Goal: Task Accomplishment & Management: Use online tool/utility

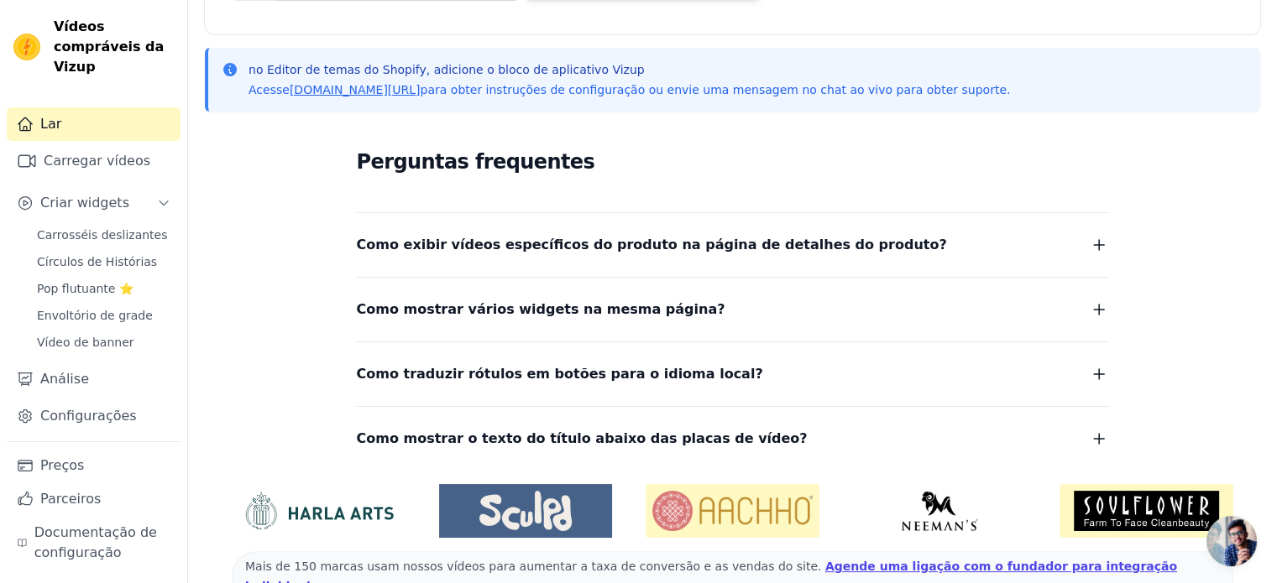
scroll to position [357, 0]
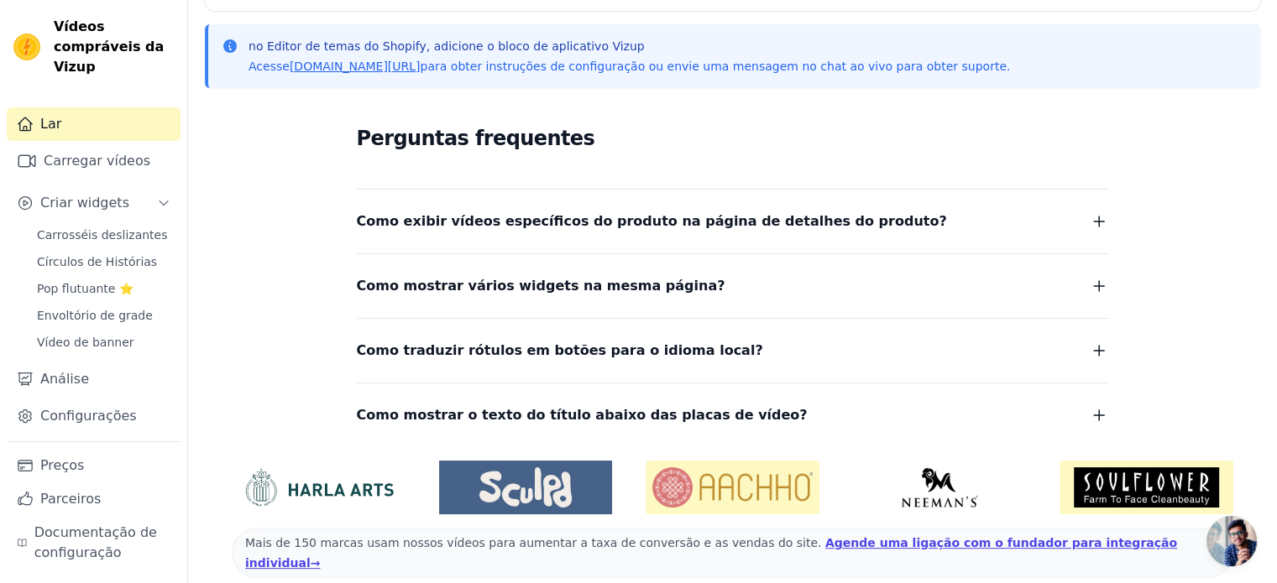
click at [1103, 223] on icon "button" at bounding box center [1099, 222] width 20 height 20
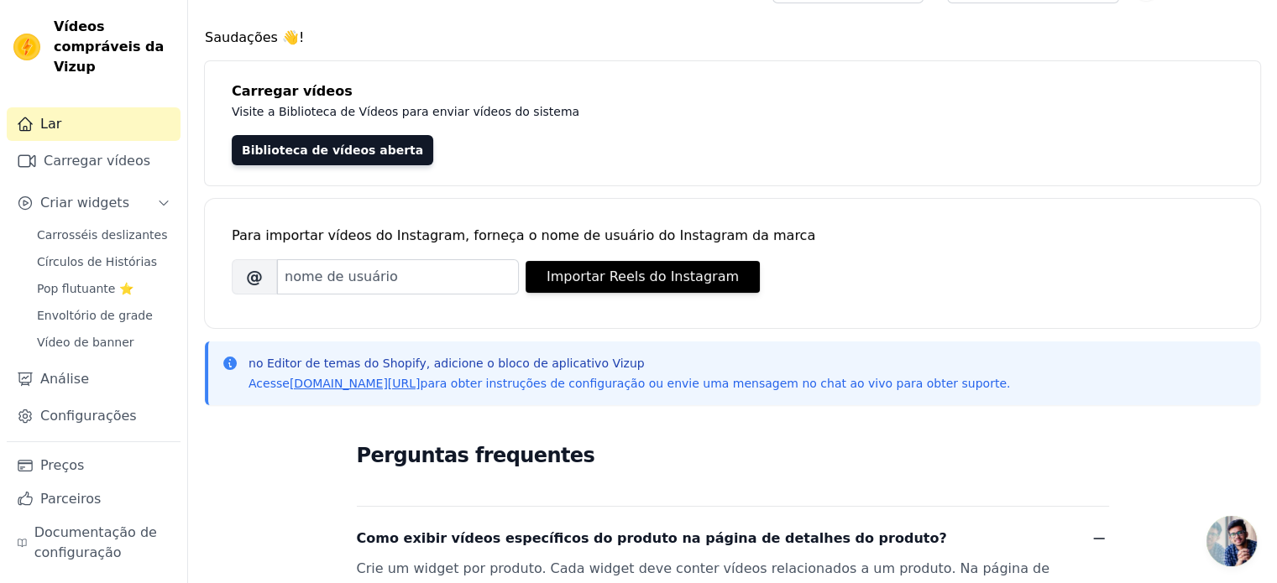
scroll to position [0, 0]
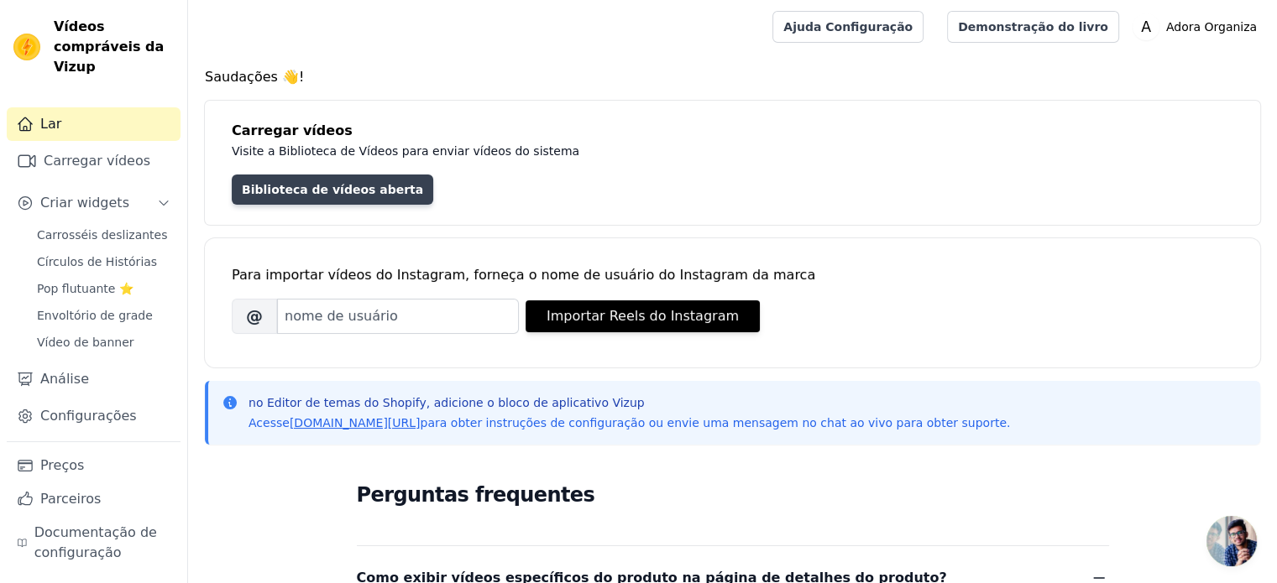
click at [337, 197] on link "Biblioteca de vídeos aberta" at bounding box center [332, 190] width 201 height 30
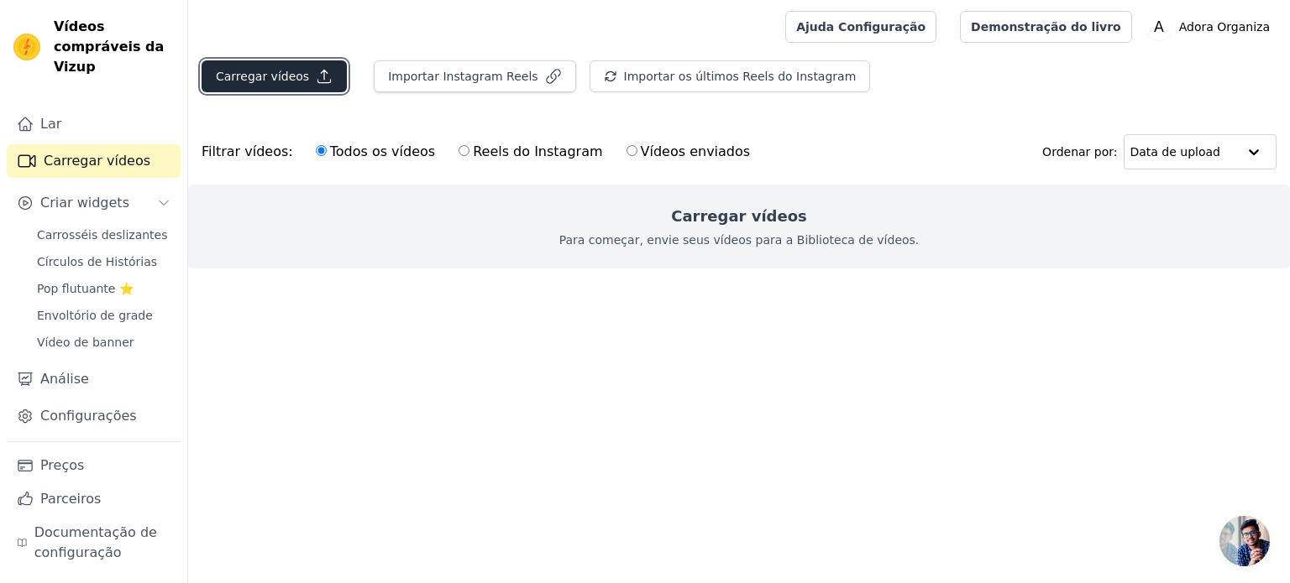
click at [318, 76] on icon "button" at bounding box center [324, 76] width 17 height 17
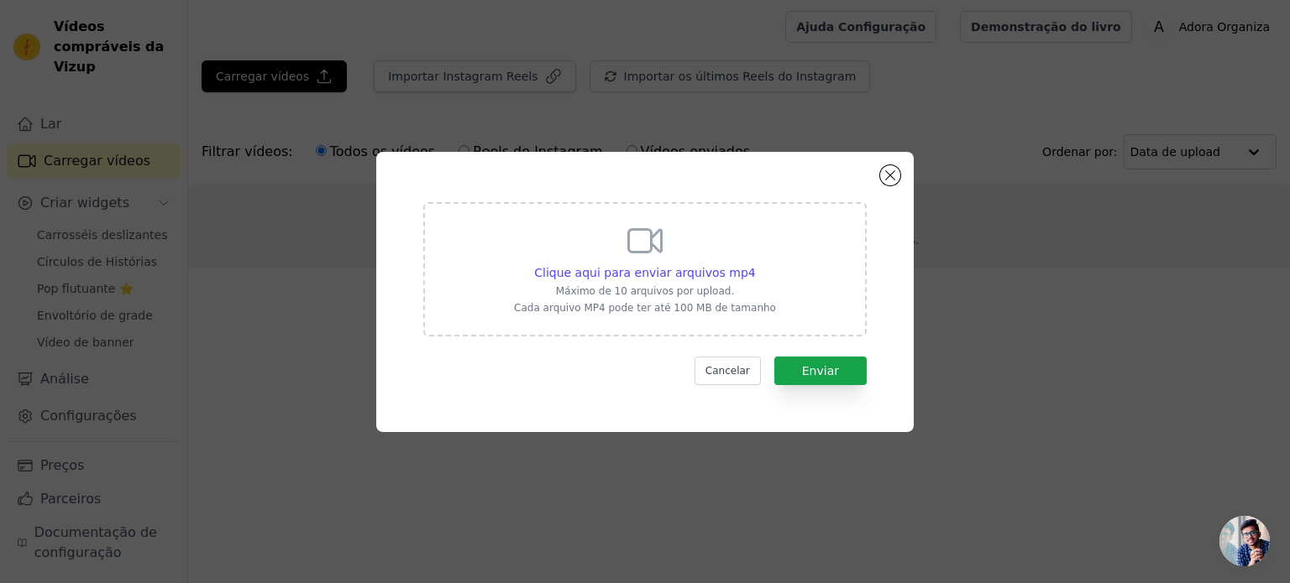
click at [636, 244] on icon at bounding box center [645, 241] width 40 height 40
click at [755, 264] on input "Clique aqui para enviar arquivos mp4 Máximo de 10 arquivos por upload. Cada arq…" at bounding box center [755, 264] width 1 height 1
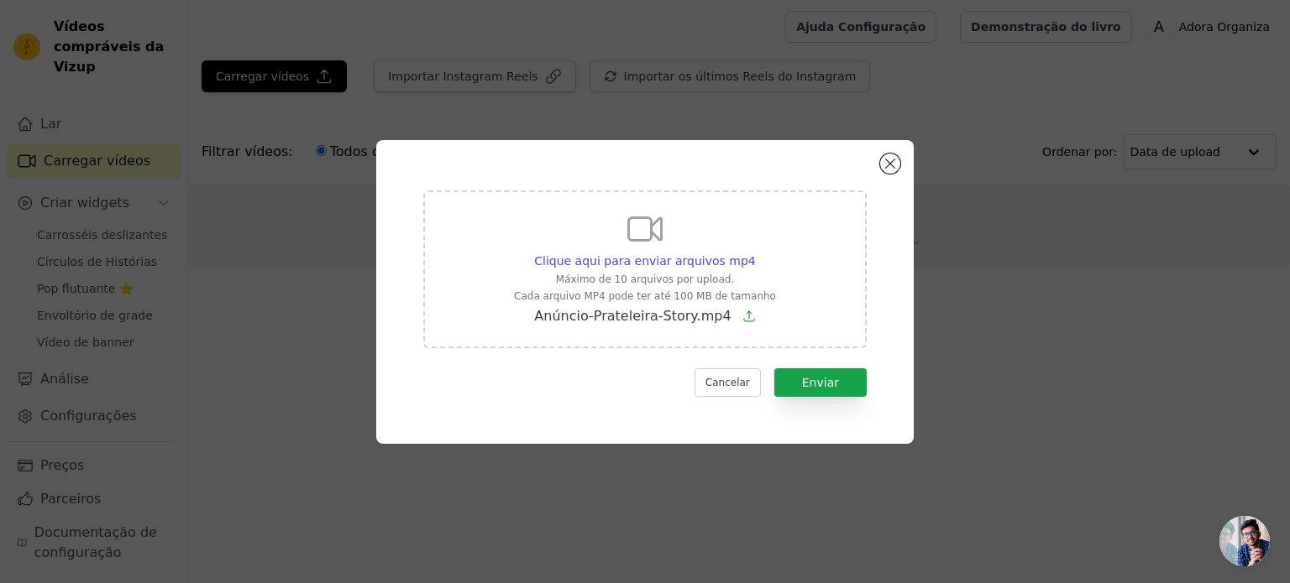
click at [665, 287] on div "Clique aqui para enviar arquivos mp4 Máximo de 10 arquivos por upload. Cada arq…" at bounding box center [645, 268] width 262 height 118
click at [755, 253] on input "Clique aqui para enviar arquivos mp4 Máximo de 10 arquivos por upload. Cada arq…" at bounding box center [755, 252] width 1 height 1
type input "C:\fakepath\Vídeo- Adora-Prateleira.mp4"
click at [730, 385] on font "Cancelar" at bounding box center [727, 383] width 44 height 12
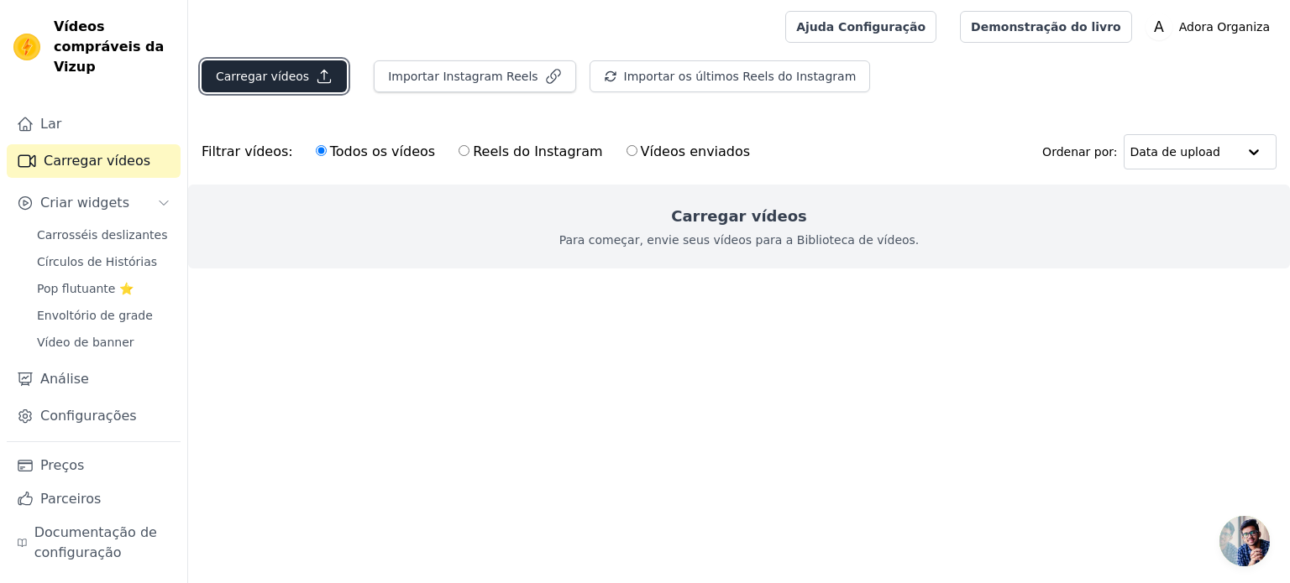
click at [267, 73] on font "Carregar vídeos" at bounding box center [262, 76] width 93 height 13
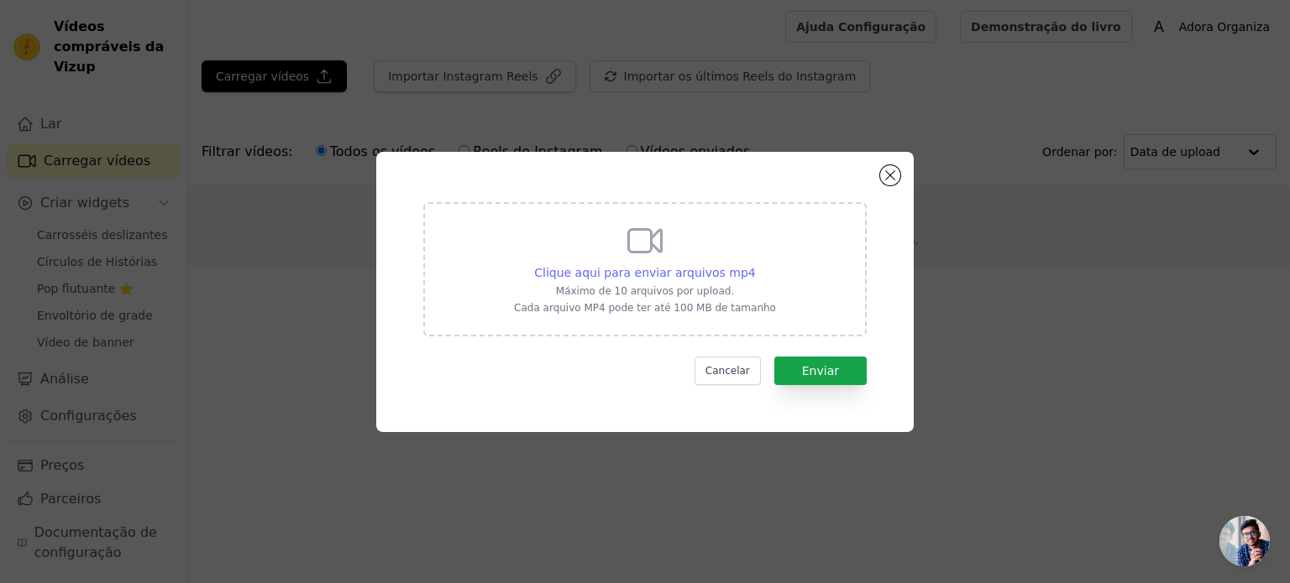
click at [671, 275] on font "Clique aqui para enviar arquivos mp4" at bounding box center [645, 272] width 222 height 13
click at [755, 264] on input "Clique aqui para enviar arquivos mp4 Máximo de 10 arquivos por upload. Cada arq…" at bounding box center [755, 264] width 1 height 1
type input "C:\fakepath\Vídeo- Adora-Prateleira.mp4"
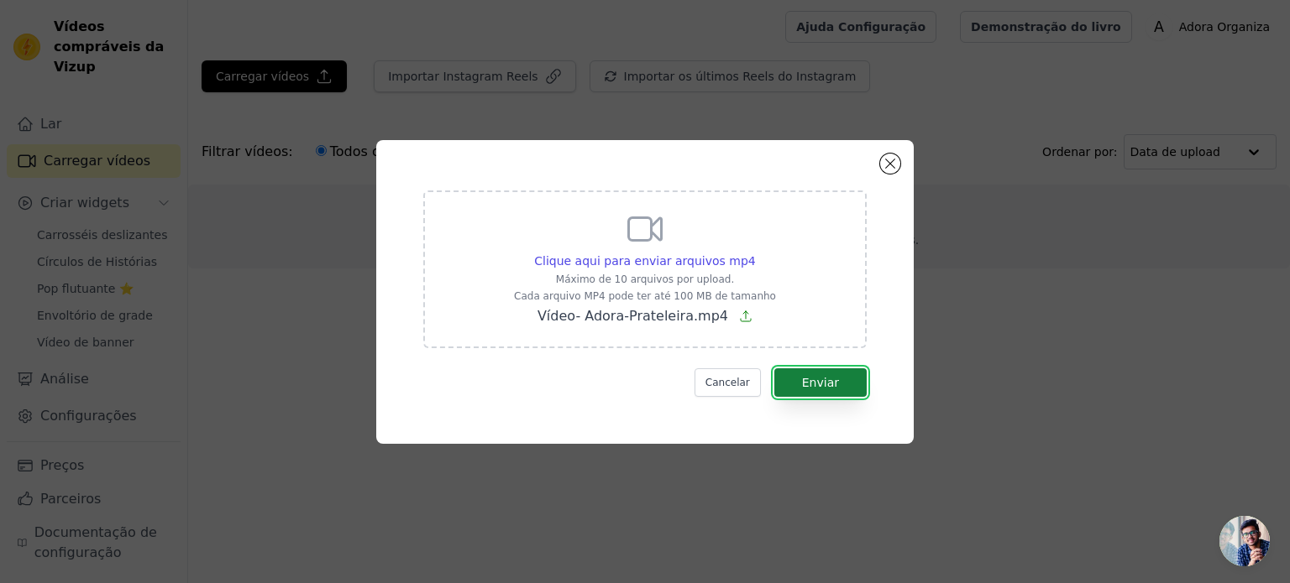
click at [803, 374] on button "Enviar" at bounding box center [820, 383] width 92 height 29
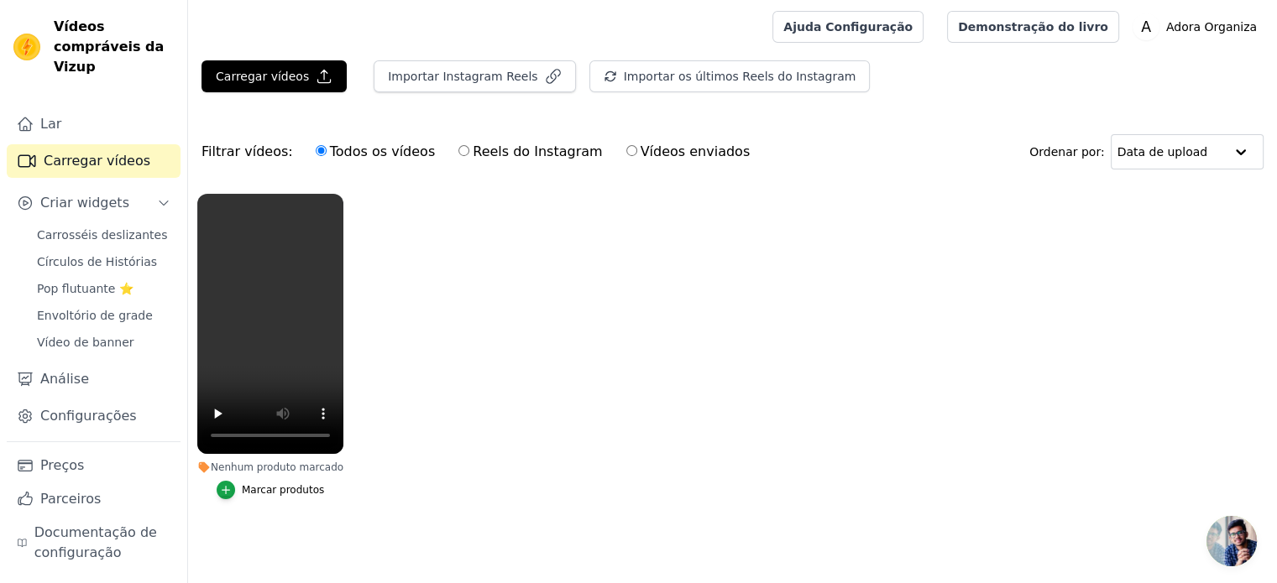
scroll to position [7, 0]
click at [292, 484] on font "Marcar produtos" at bounding box center [283, 490] width 82 height 12
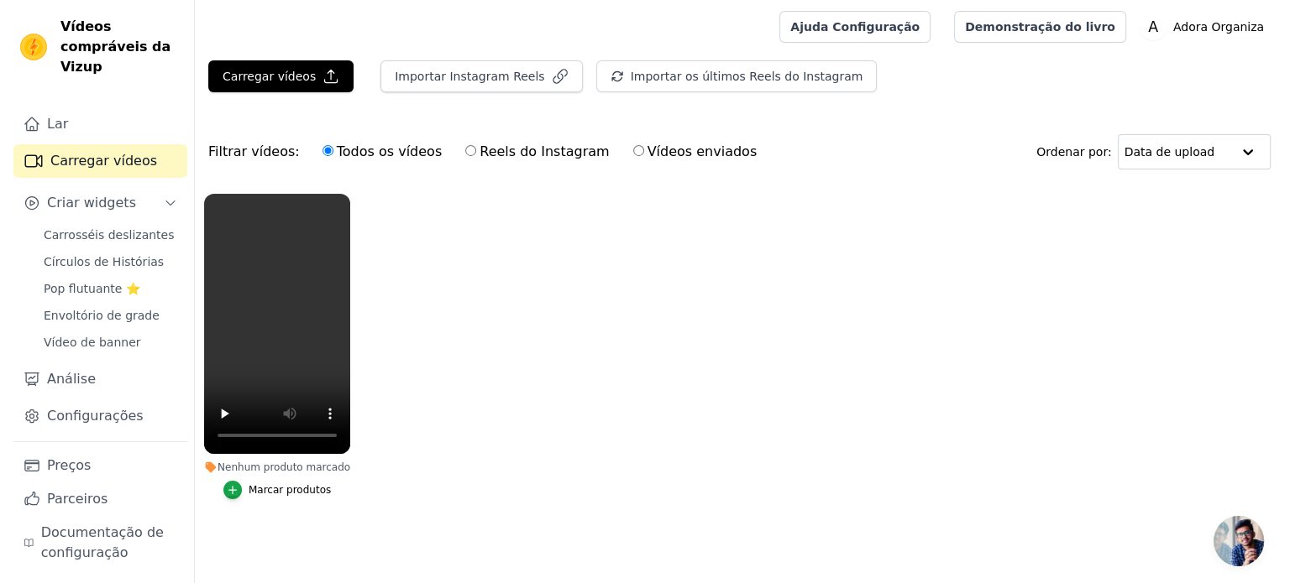
scroll to position [0, 0]
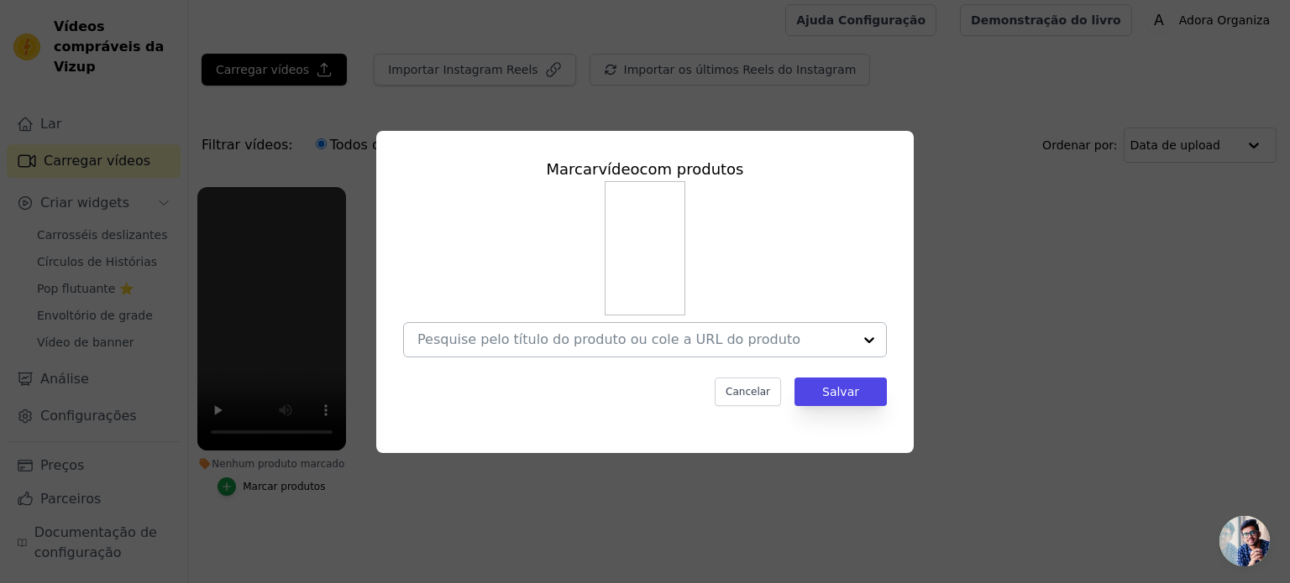
click at [505, 337] on input "Nenhum produto marcado Marcar vídeo com produtos Cancelar Salvar Marcar produtos" at bounding box center [634, 340] width 435 height 16
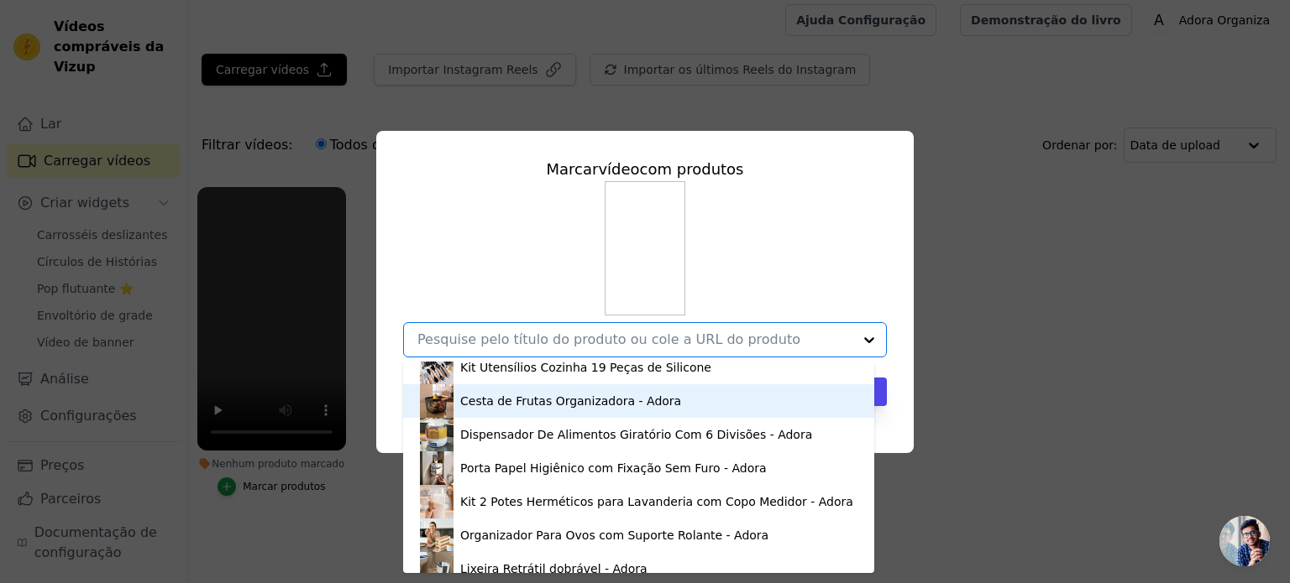
scroll to position [1837, 0]
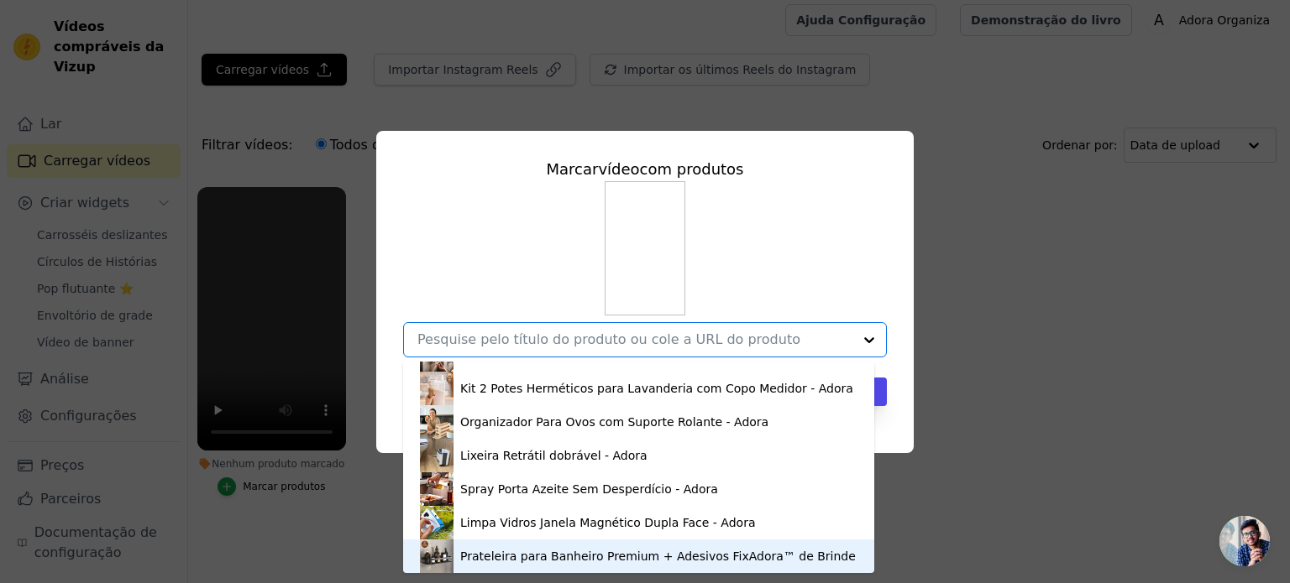
click at [551, 567] on div "Prateleira para Banheiro Premium + Adesivos FixAdora™ de Brinde" at bounding box center [638, 557] width 437 height 34
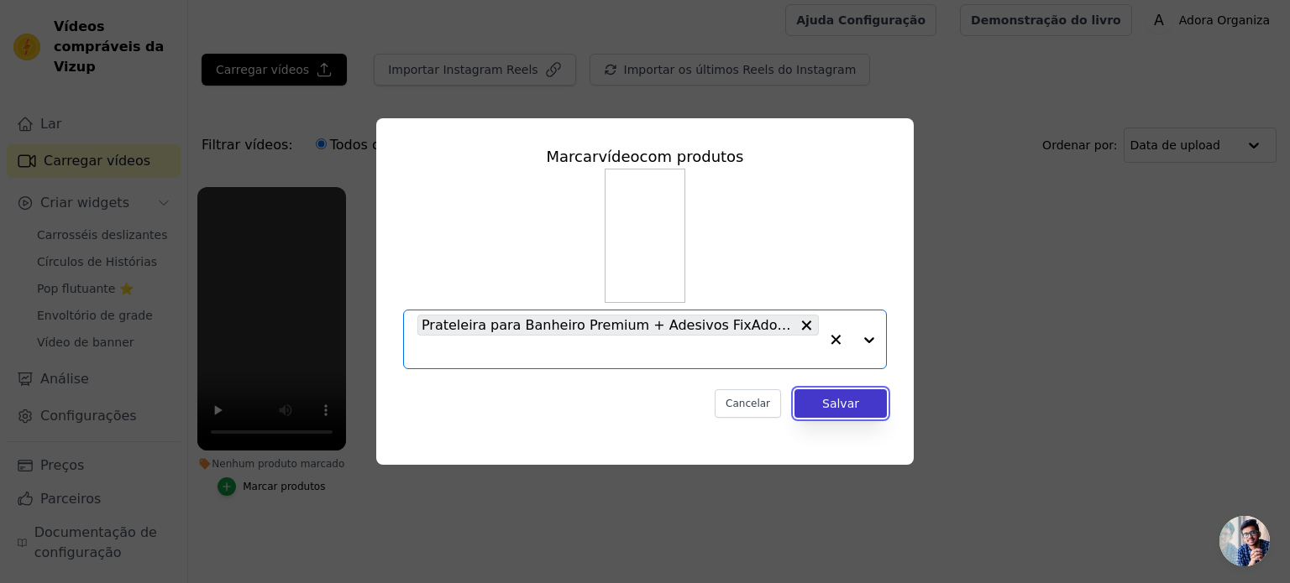
click at [850, 399] on font "Salvar" at bounding box center [840, 403] width 37 height 13
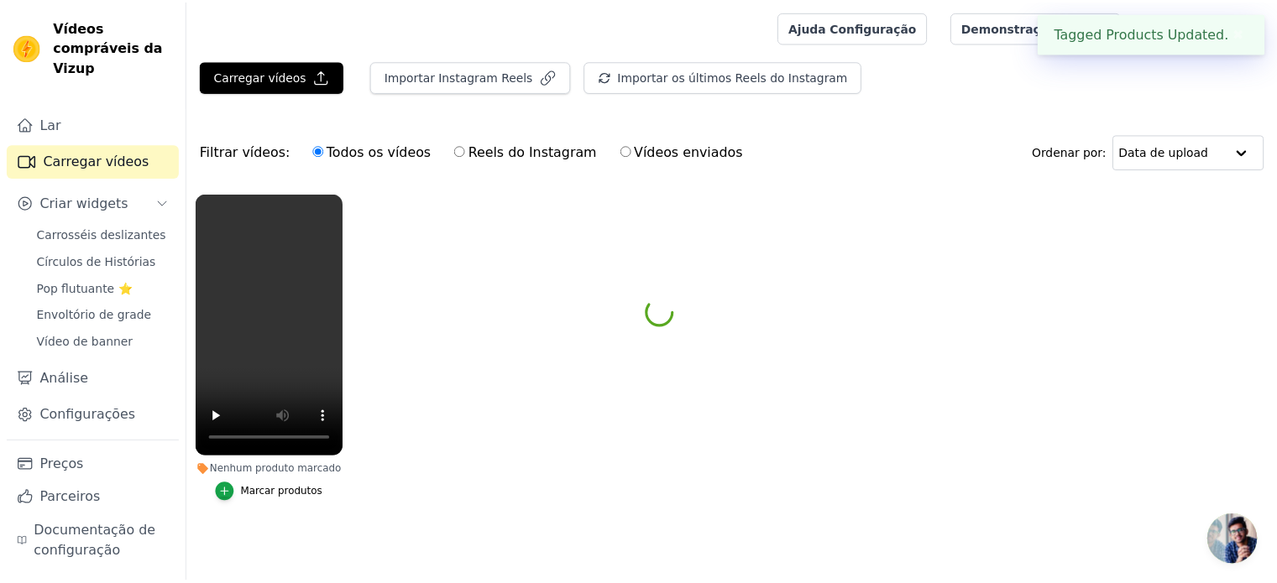
scroll to position [7, 0]
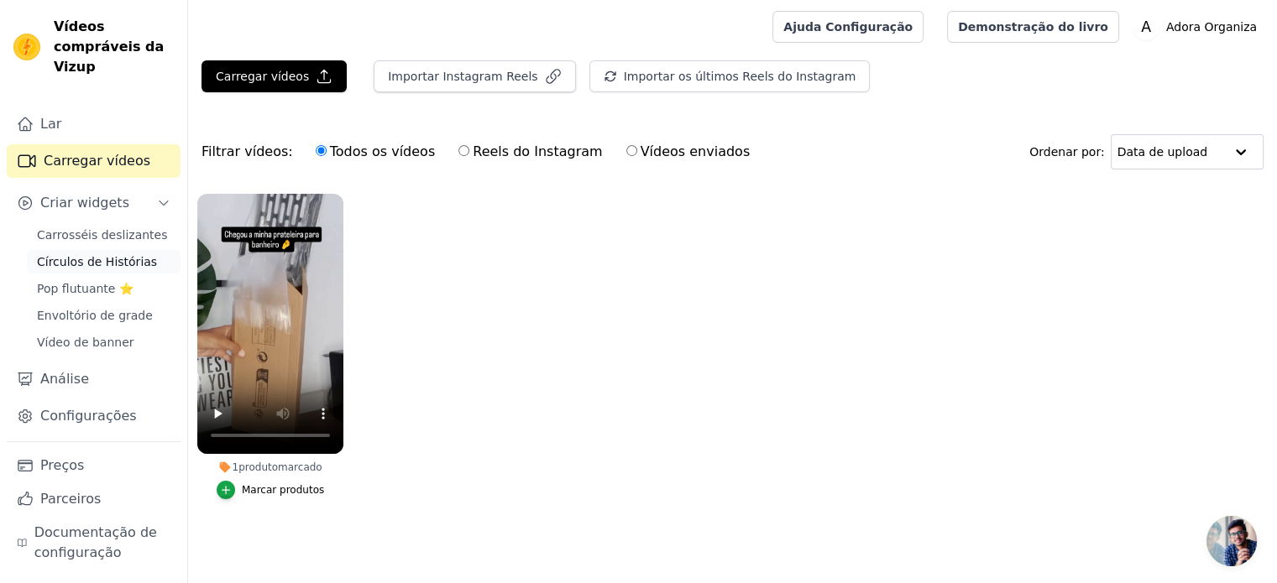
click at [95, 255] on font "Círculos de Histórias" at bounding box center [97, 261] width 120 height 13
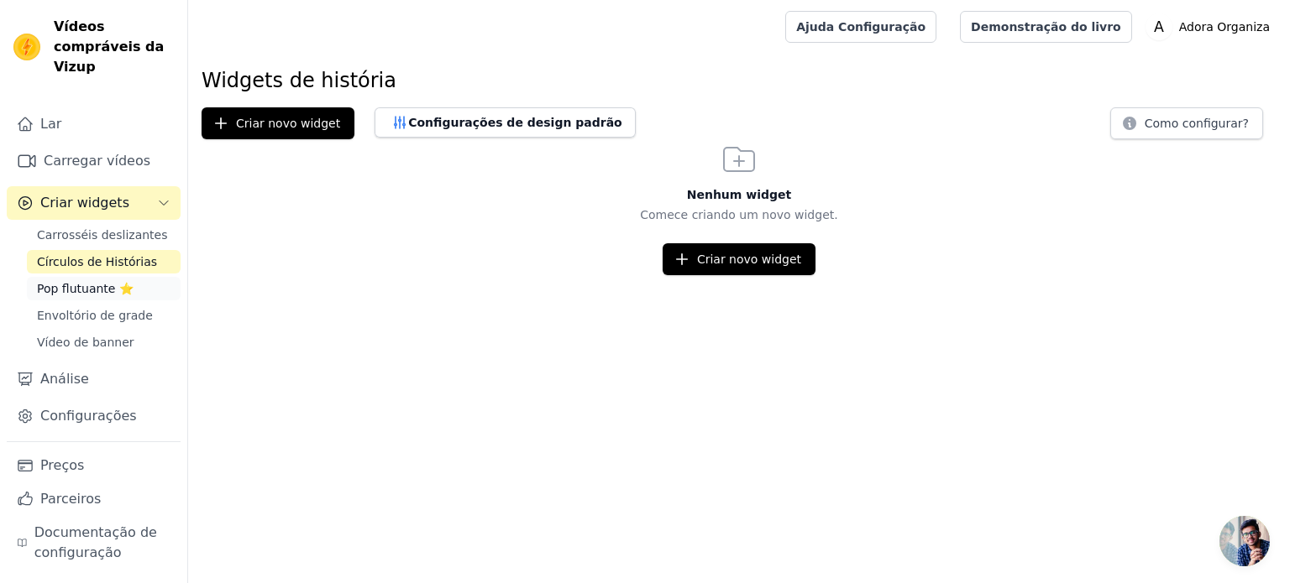
click at [87, 282] on font "Pop flutuante ⭐" at bounding box center [85, 288] width 97 height 13
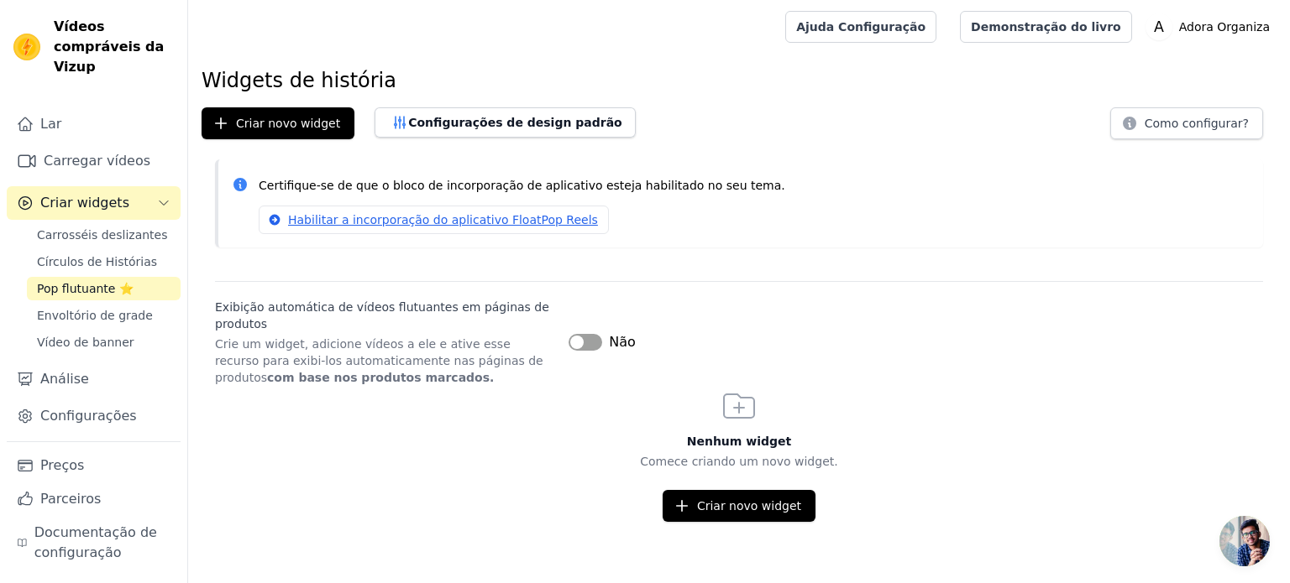
click at [575, 340] on button "Rótulo" at bounding box center [585, 342] width 34 height 17
click at [405, 221] on font "Habilitar a incorporação do aplicativo FloatPop Reels" at bounding box center [443, 219] width 310 height 13
click at [280, 131] on font "Criar novo widget" at bounding box center [288, 123] width 104 height 17
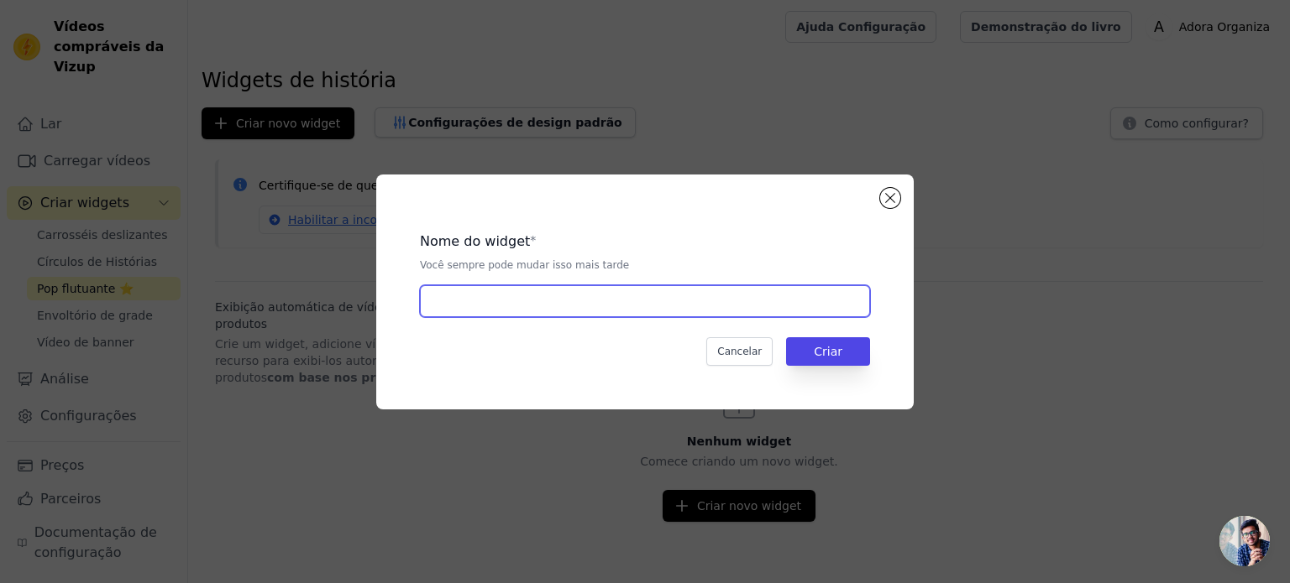
click at [477, 295] on input "text" at bounding box center [645, 301] width 450 height 32
type input "Prateleira para banheiro"
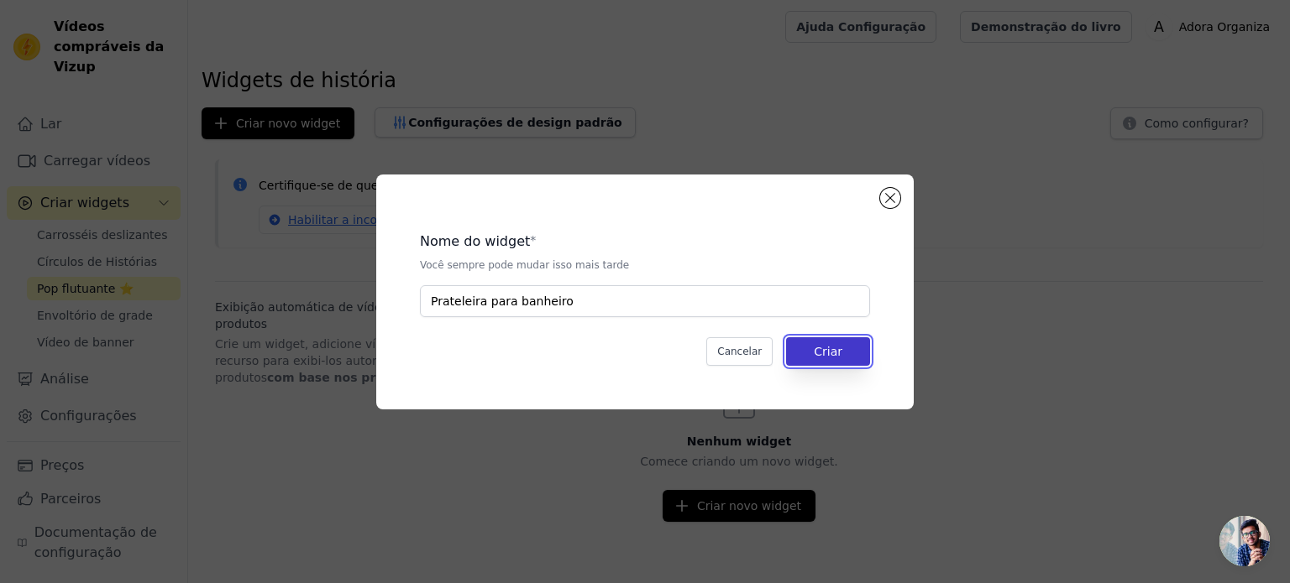
click at [849, 342] on button "Criar" at bounding box center [828, 351] width 84 height 29
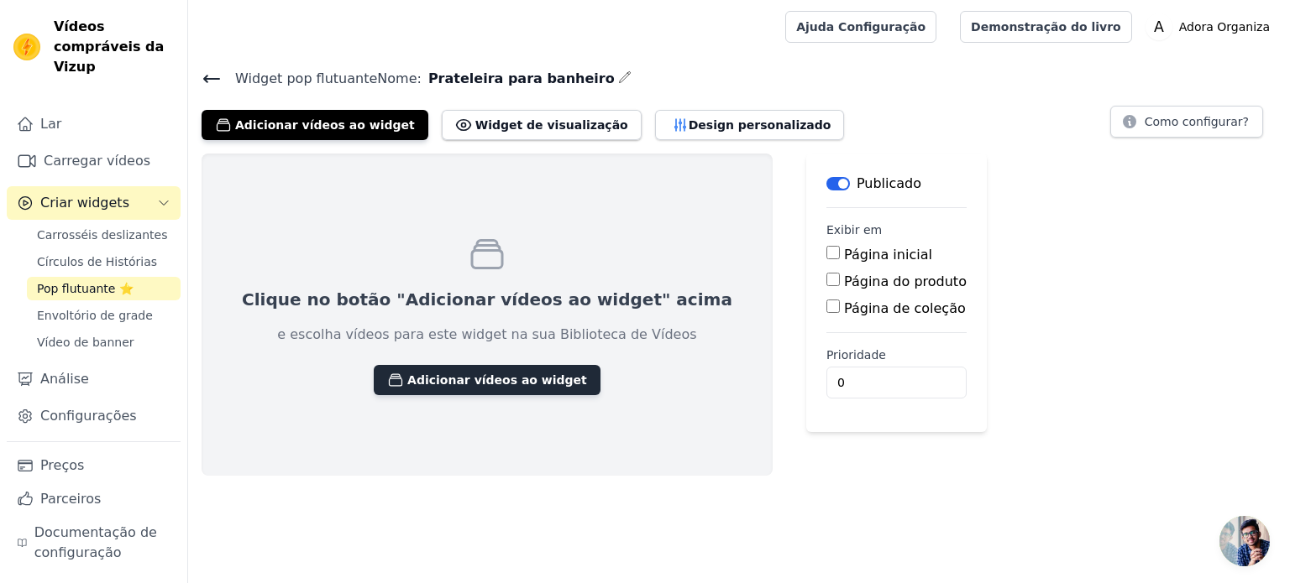
click at [512, 374] on font "Adicionar vídeos ao widget" at bounding box center [497, 380] width 180 height 13
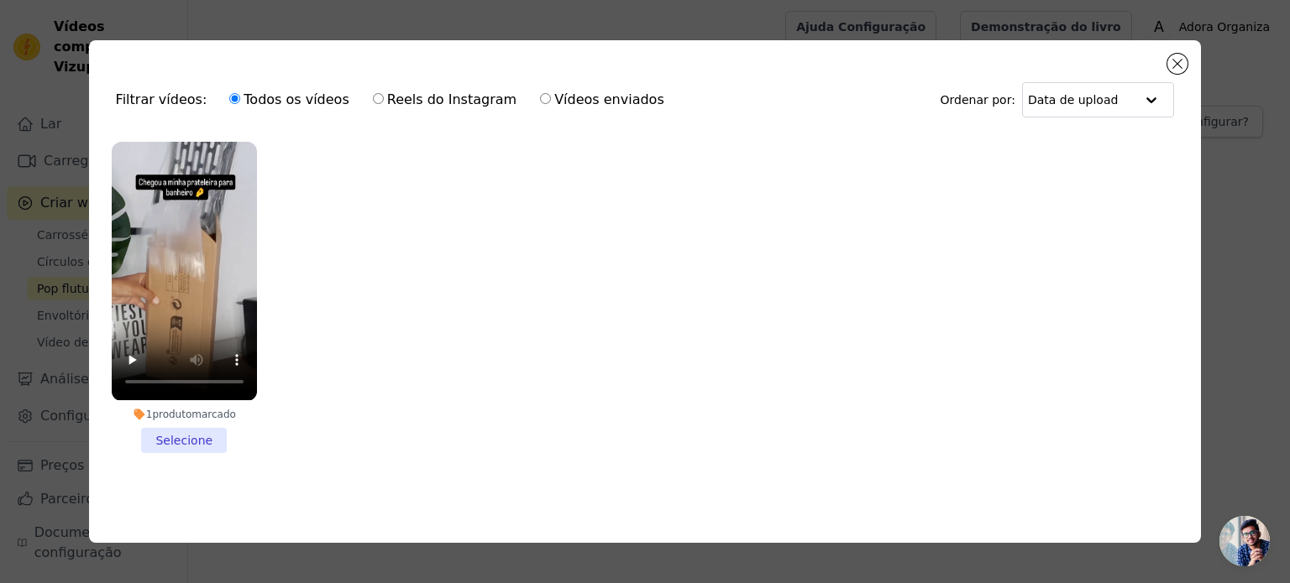
click at [201, 432] on li "1 produto marcado Selecione" at bounding box center [184, 297] width 145 height 311
click at [0, 0] on input "1 produto marcado Selecione" at bounding box center [0, 0] width 0 height 0
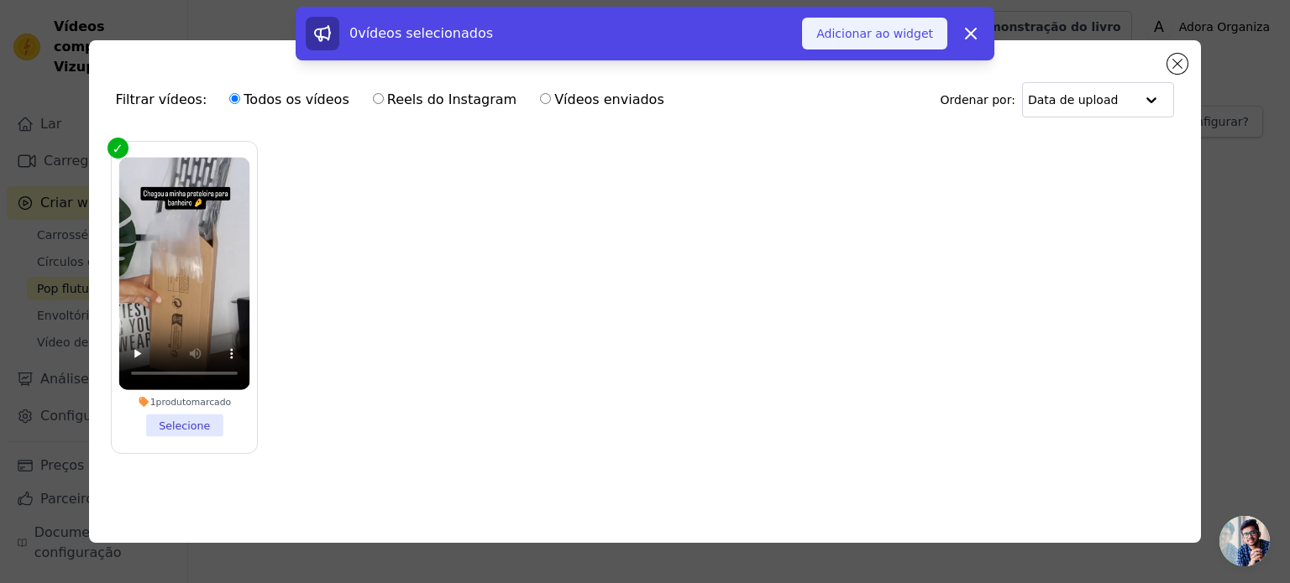
click at [898, 34] on font "Adicionar ao widget" at bounding box center [874, 33] width 117 height 13
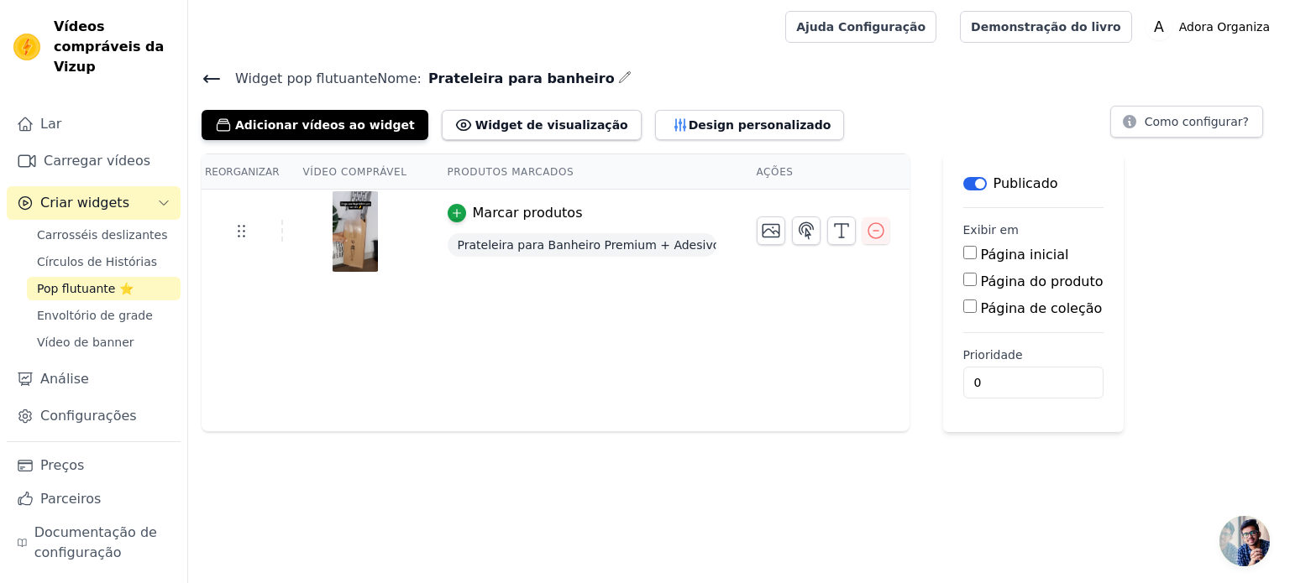
click at [963, 283] on input "Página do produto" at bounding box center [969, 279] width 13 height 13
checkbox input "true"
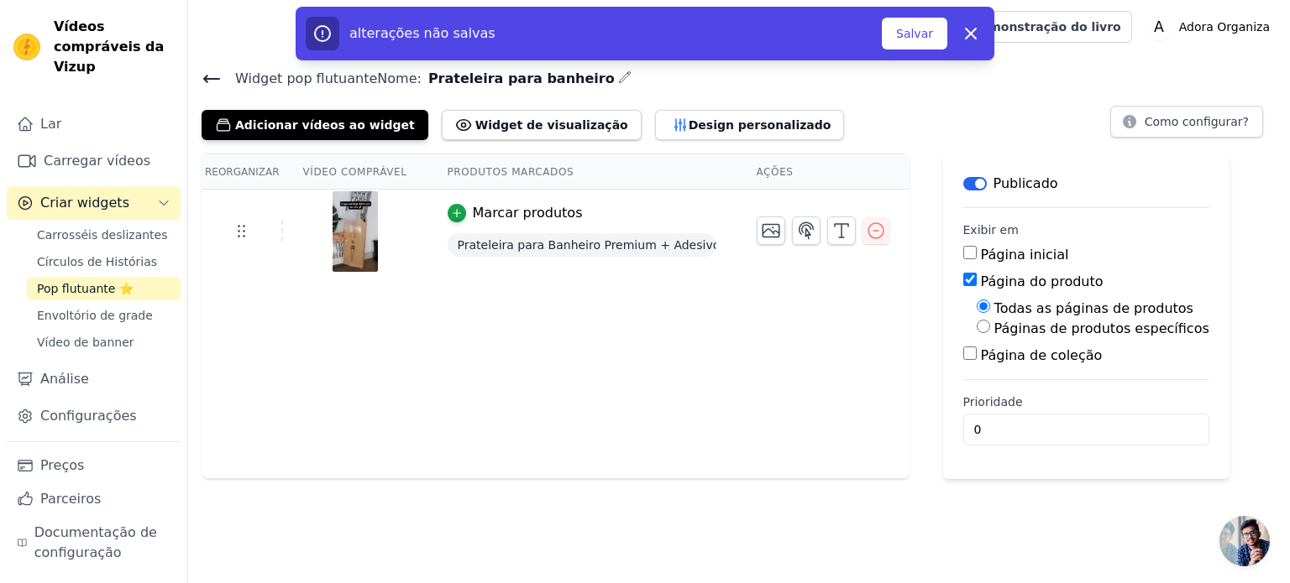
click at [976, 328] on input "Páginas de produtos específicos" at bounding box center [982, 326] width 13 height 13
radio input "true"
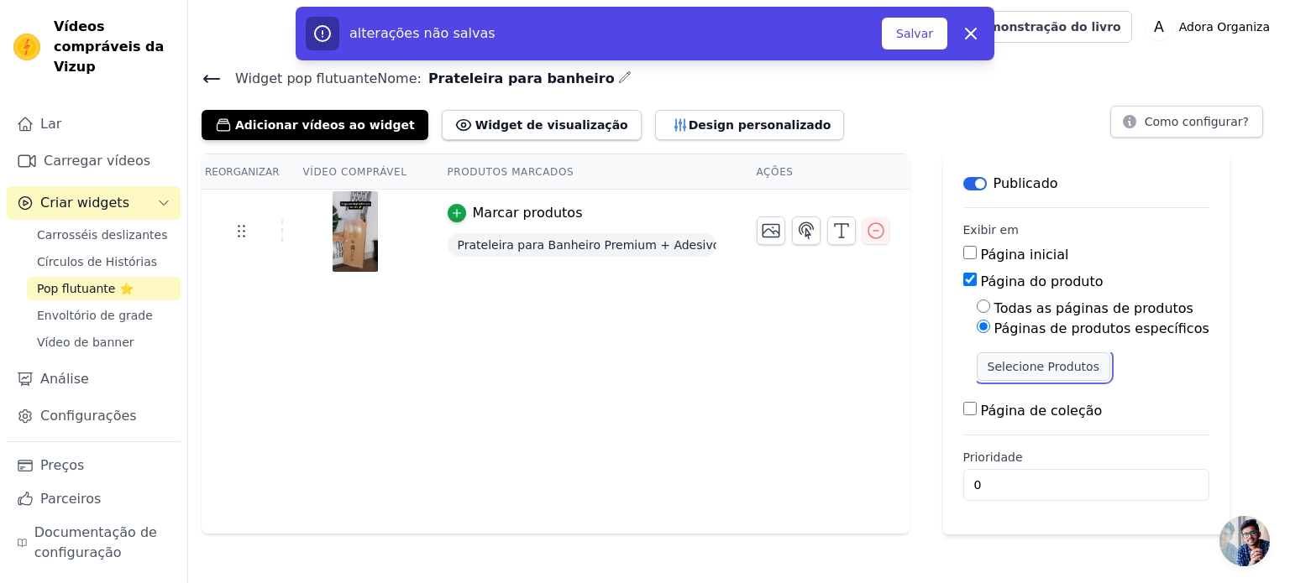
click at [1000, 367] on font "Selecione Produtos" at bounding box center [1043, 366] width 112 height 13
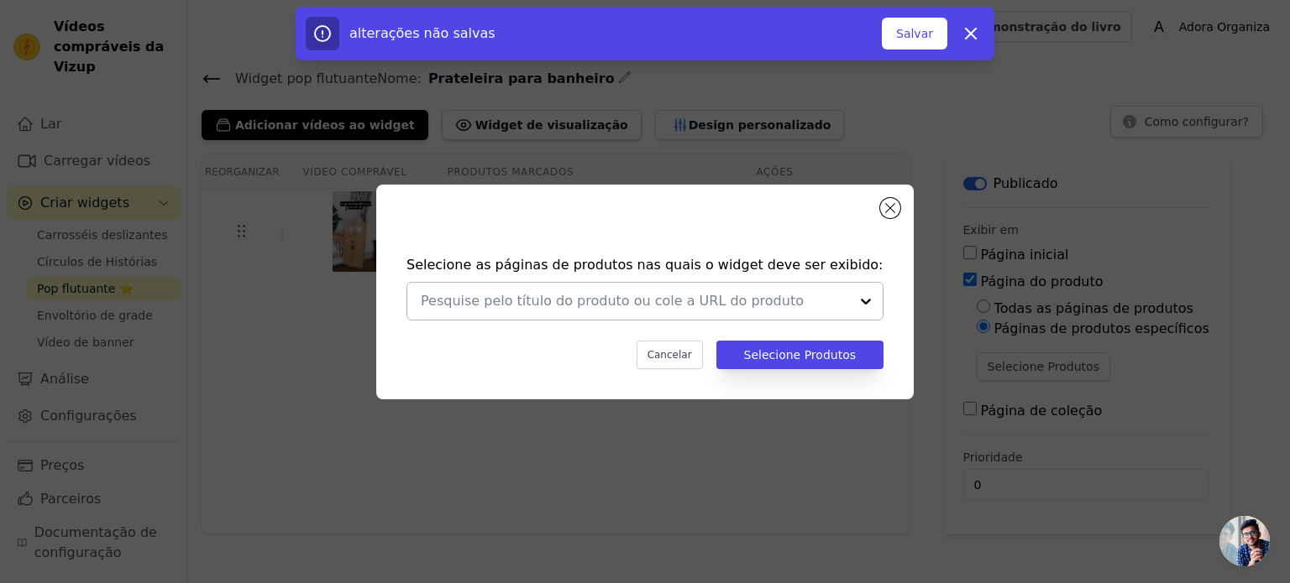
click at [631, 308] on input "text" at bounding box center [635, 301] width 428 height 20
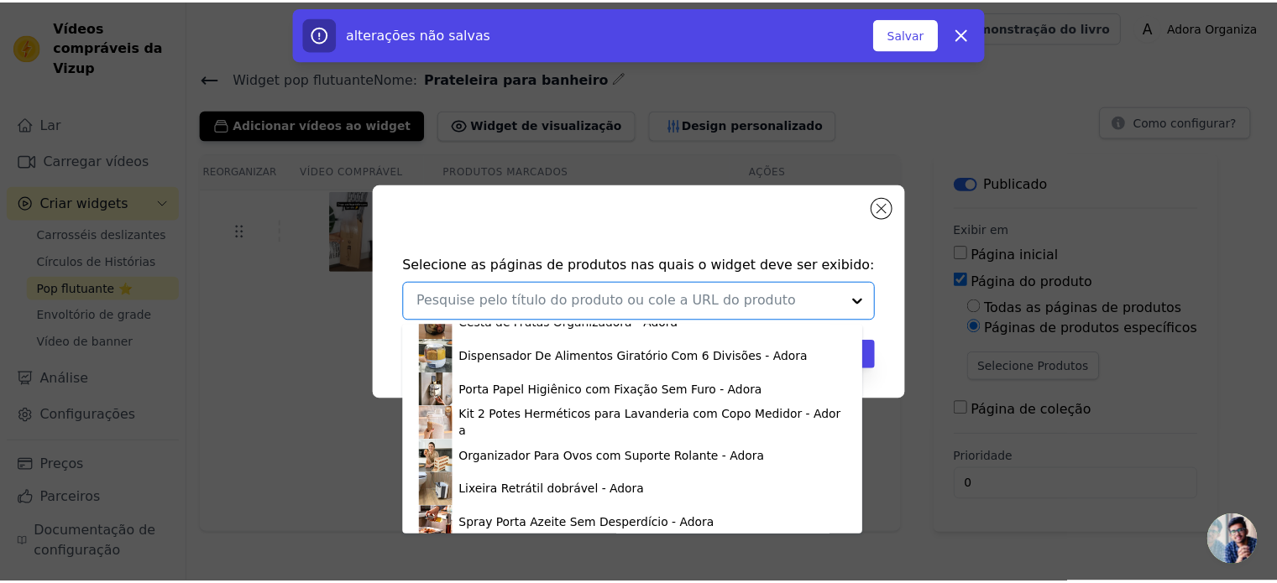
scroll to position [1841, 0]
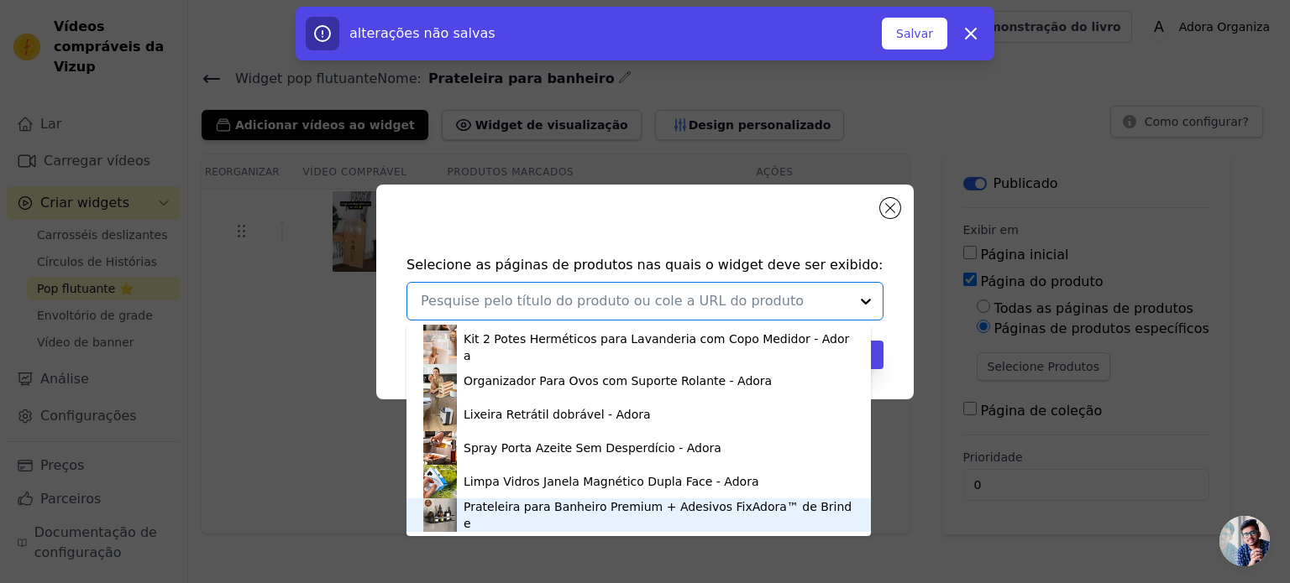
click at [584, 512] on font "Prateleira para Banheiro Premium + Adesivos FixAdora™ de Brinde" at bounding box center [657, 515] width 388 height 30
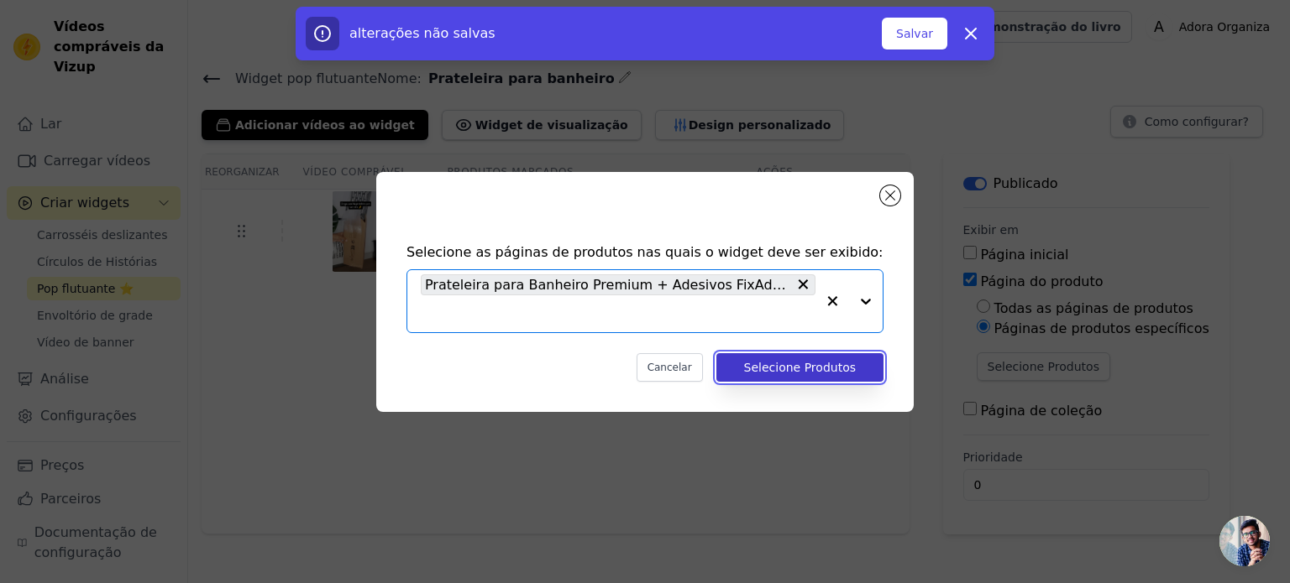
click at [793, 367] on font "Selecione Produtos" at bounding box center [800, 367] width 112 height 13
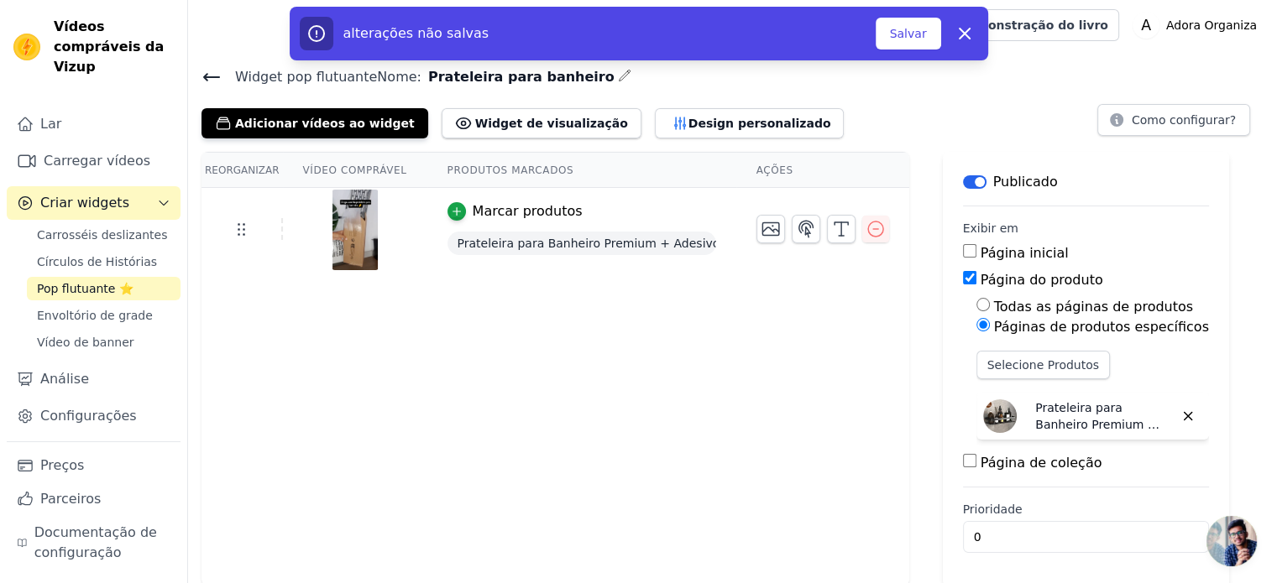
scroll to position [3, 0]
click at [904, 27] on font "Salvar" at bounding box center [908, 33] width 37 height 13
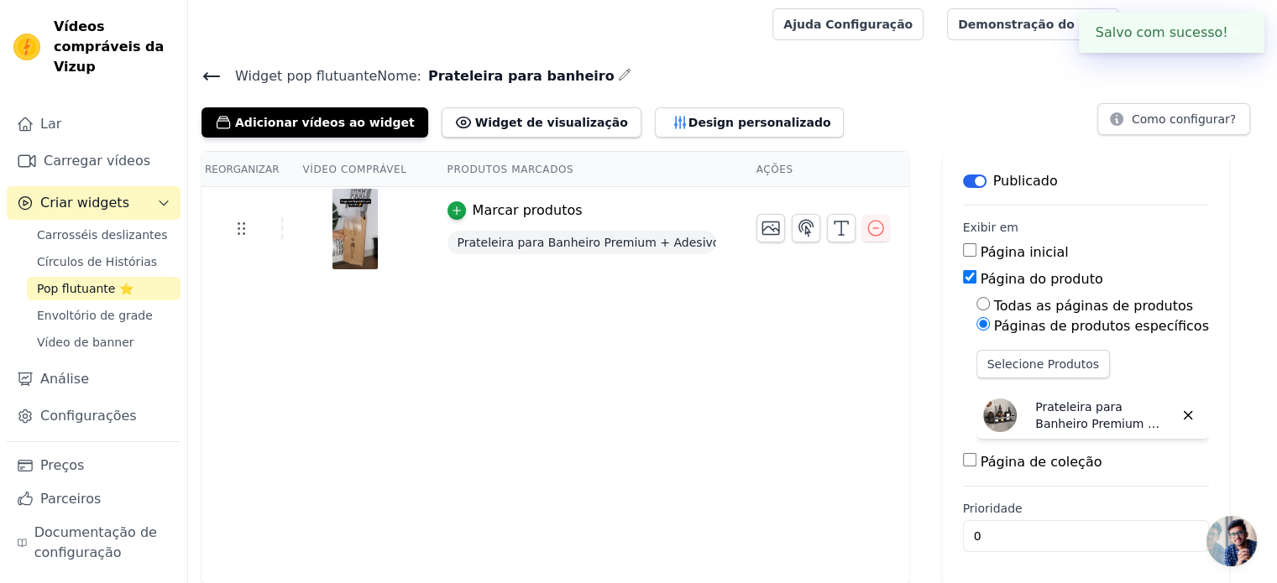
click at [1232, 35] on font "✖" at bounding box center [1237, 32] width 11 height 16
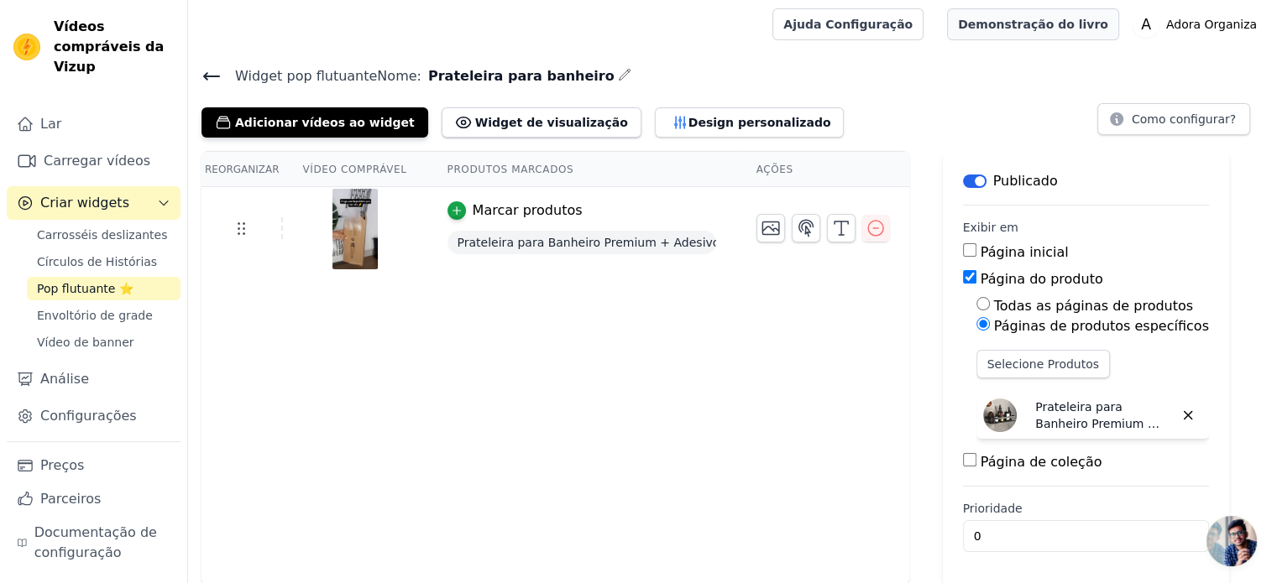
click at [1081, 31] on font "Demonstração do livro" at bounding box center [1033, 24] width 150 height 13
click at [531, 127] on font "Widget de visualização" at bounding box center [551, 122] width 153 height 13
click at [688, 127] on font "Design personalizado" at bounding box center [759, 122] width 143 height 13
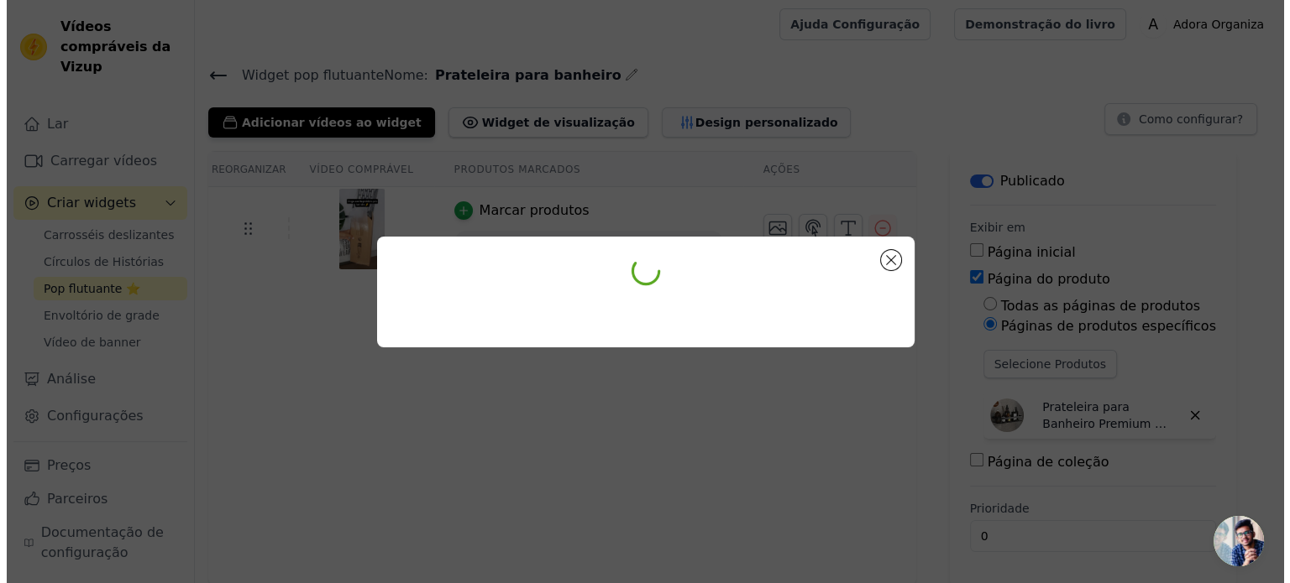
scroll to position [0, 0]
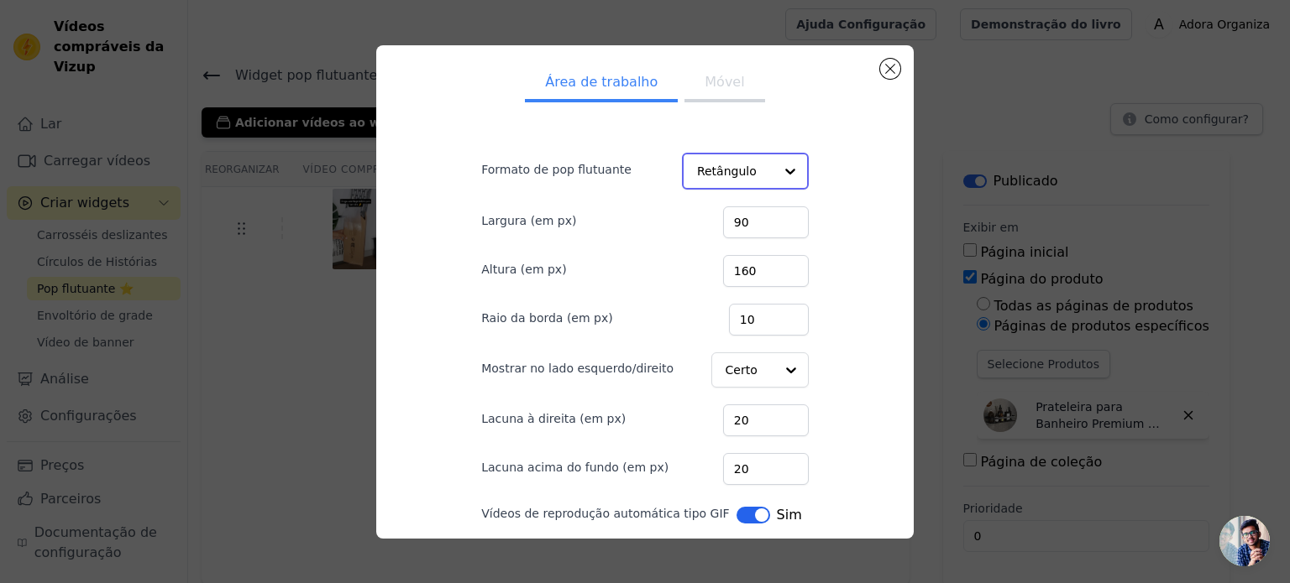
click at [773, 174] on div at bounding box center [790, 171] width 34 height 34
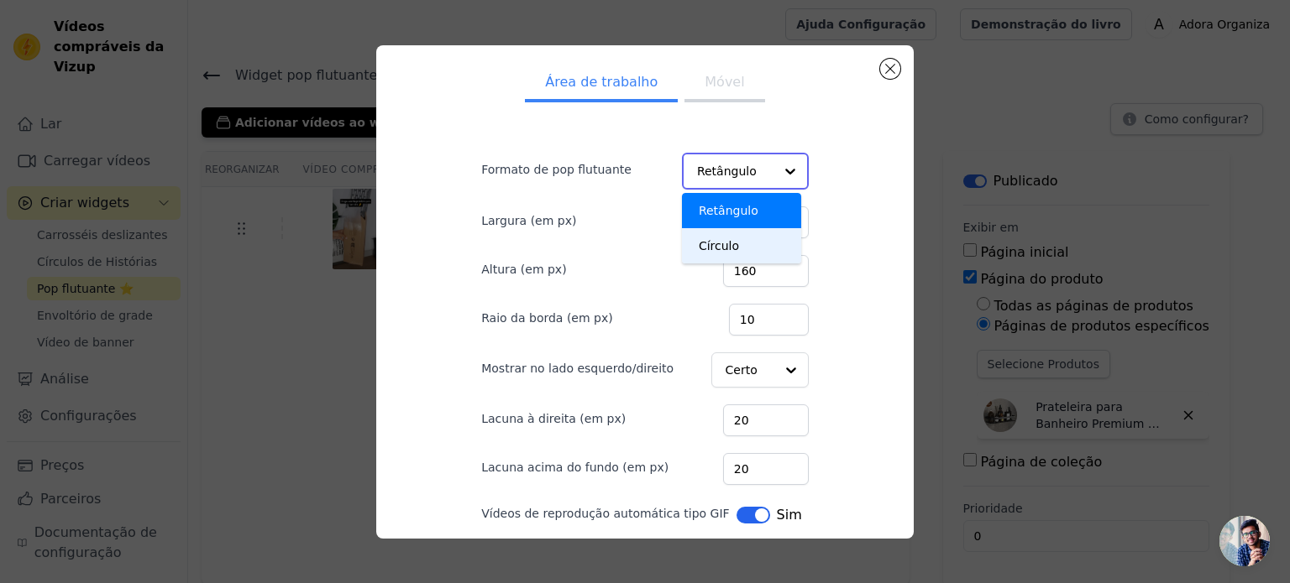
click at [745, 241] on div "Círculo" at bounding box center [741, 245] width 119 height 35
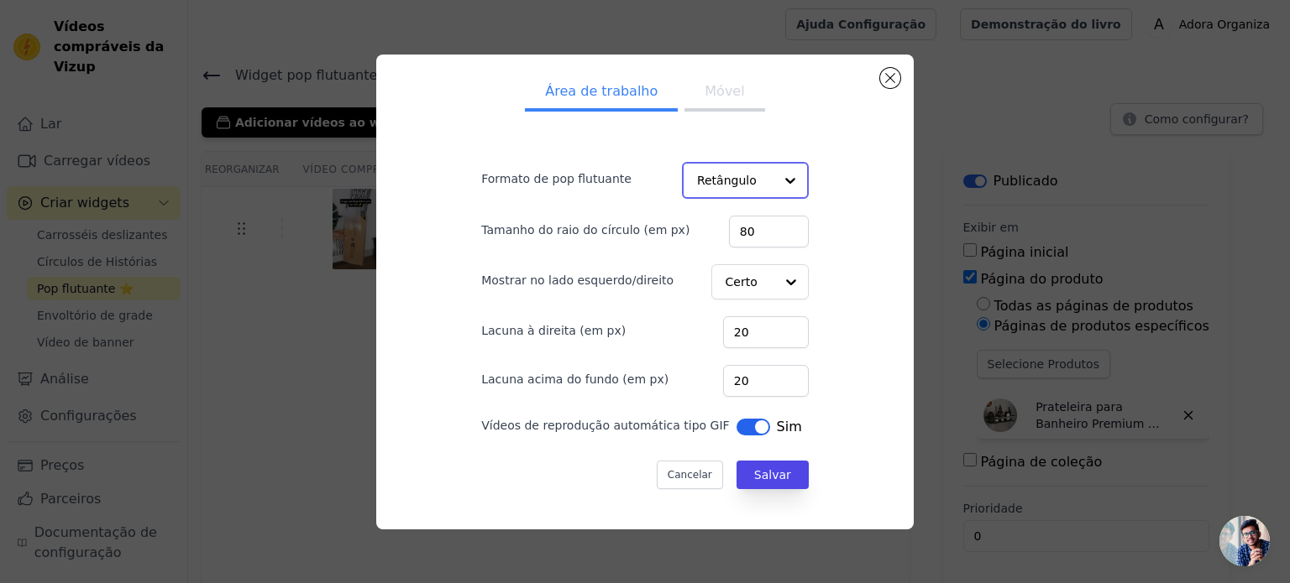
click at [776, 186] on div at bounding box center [790, 181] width 34 height 34
click at [745, 213] on div "Retângulo" at bounding box center [741, 219] width 119 height 35
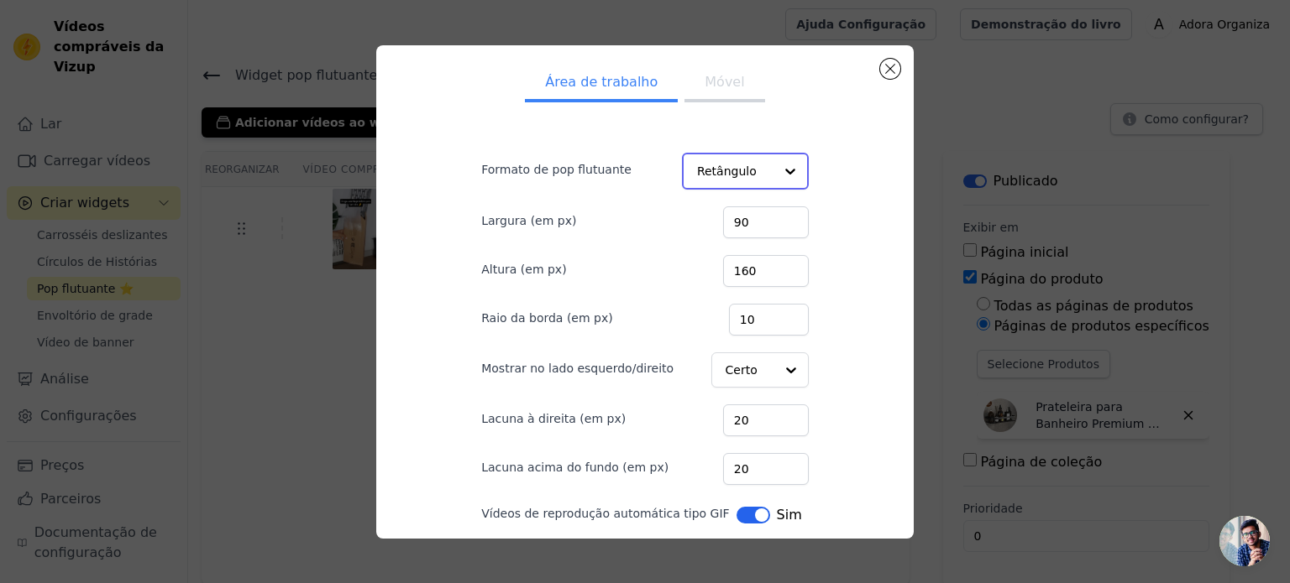
click at [773, 179] on div at bounding box center [790, 171] width 34 height 34
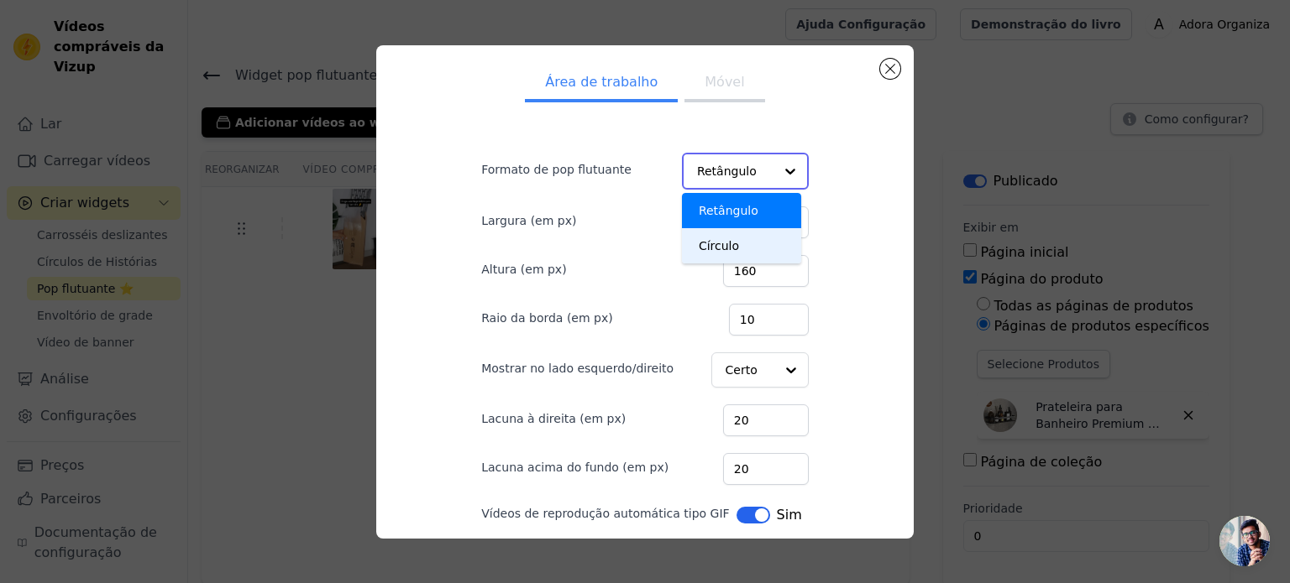
click at [735, 241] on div "Círculo" at bounding box center [741, 245] width 119 height 35
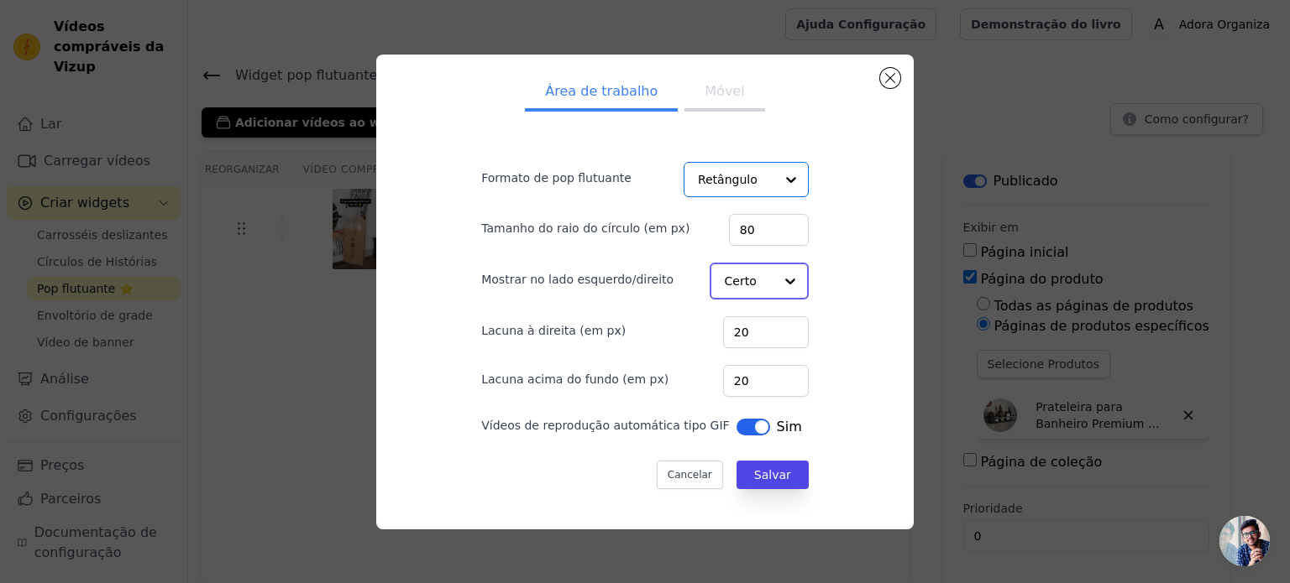
click at [773, 283] on div at bounding box center [790, 281] width 34 height 34
click at [836, 282] on div "Área de trabalho Móvel Formato de pop flutuante Retângulo Tamanho do raio do cí…" at bounding box center [645, 292] width 510 height 447
click at [772, 473] on button "Salvar" at bounding box center [772, 474] width 72 height 29
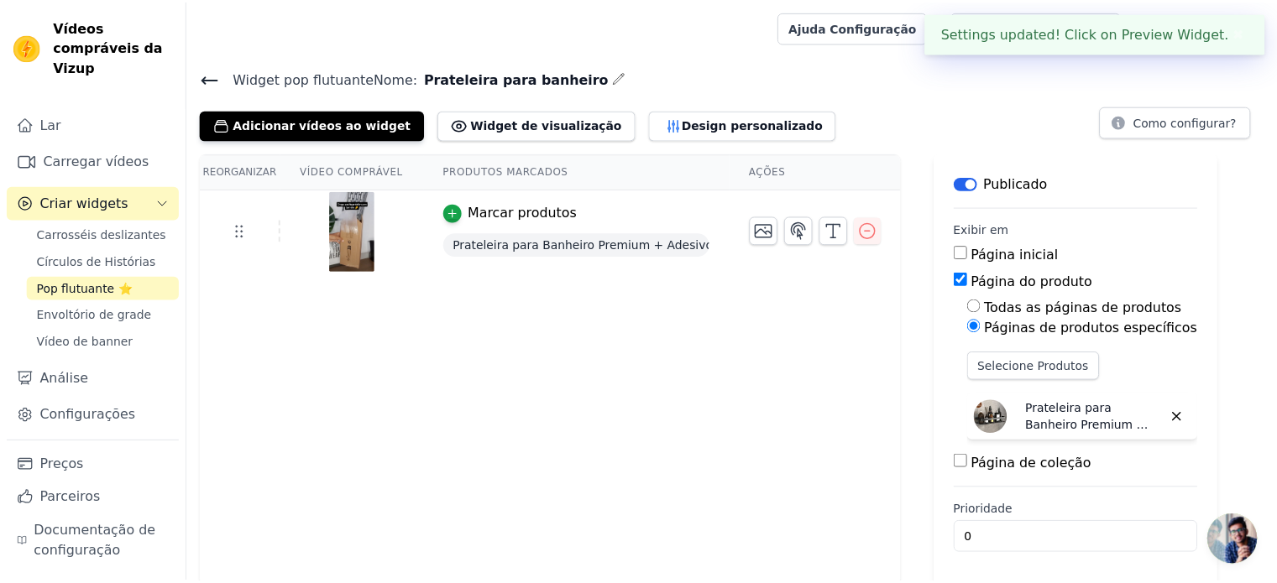
scroll to position [3, 0]
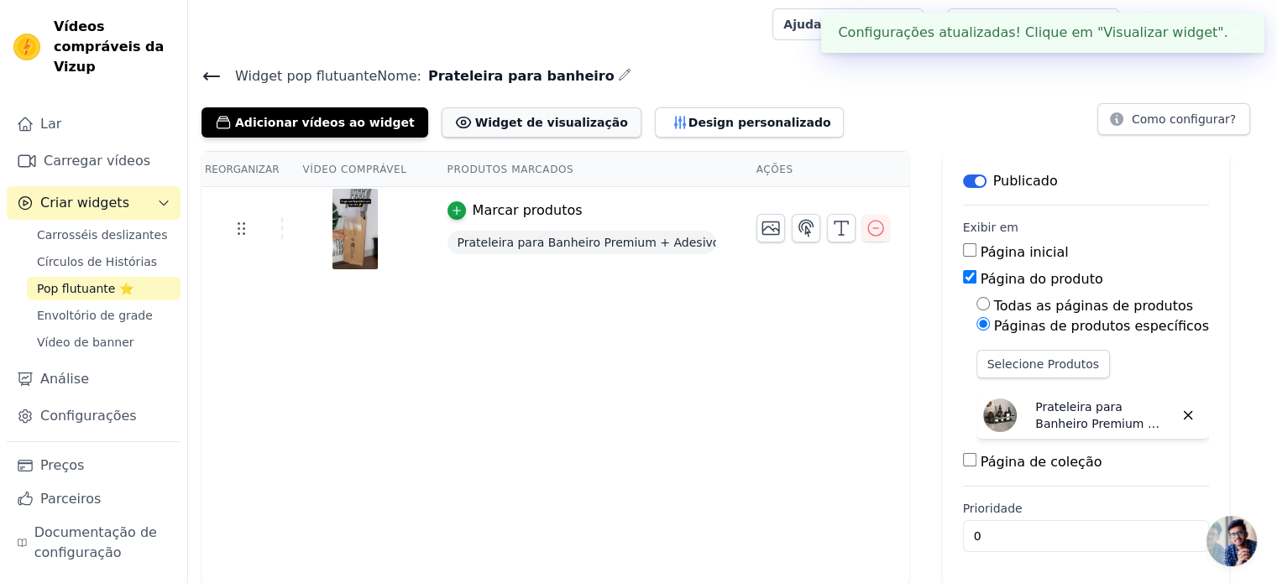
click at [536, 124] on font "Widget de visualização" at bounding box center [551, 122] width 153 height 13
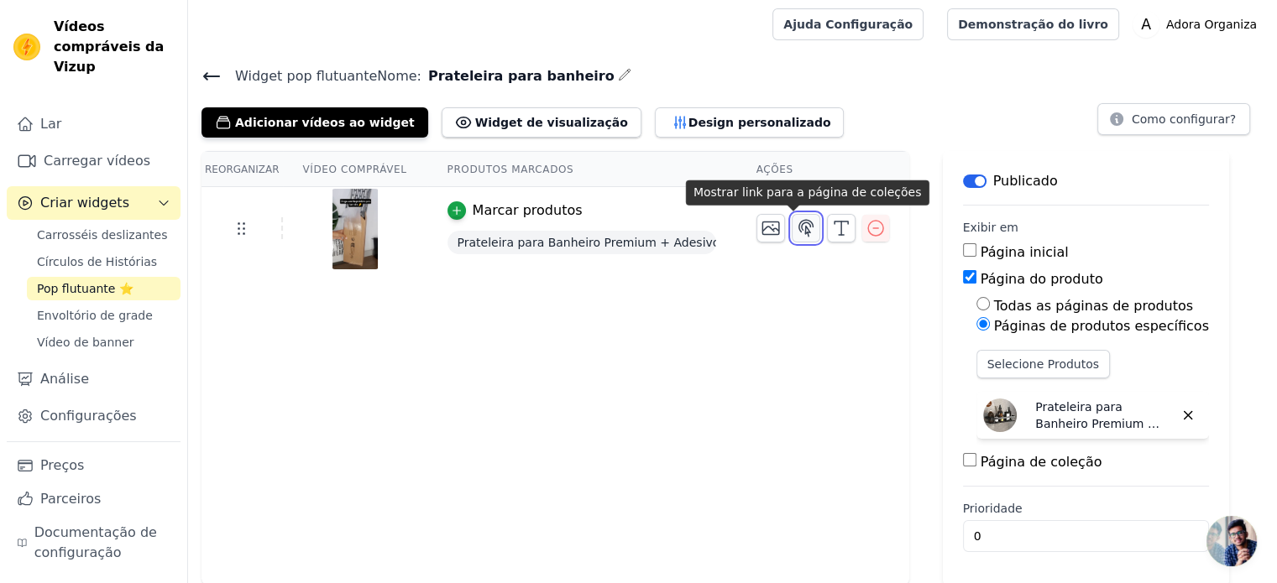
click at [800, 236] on icon "button" at bounding box center [806, 228] width 20 height 20
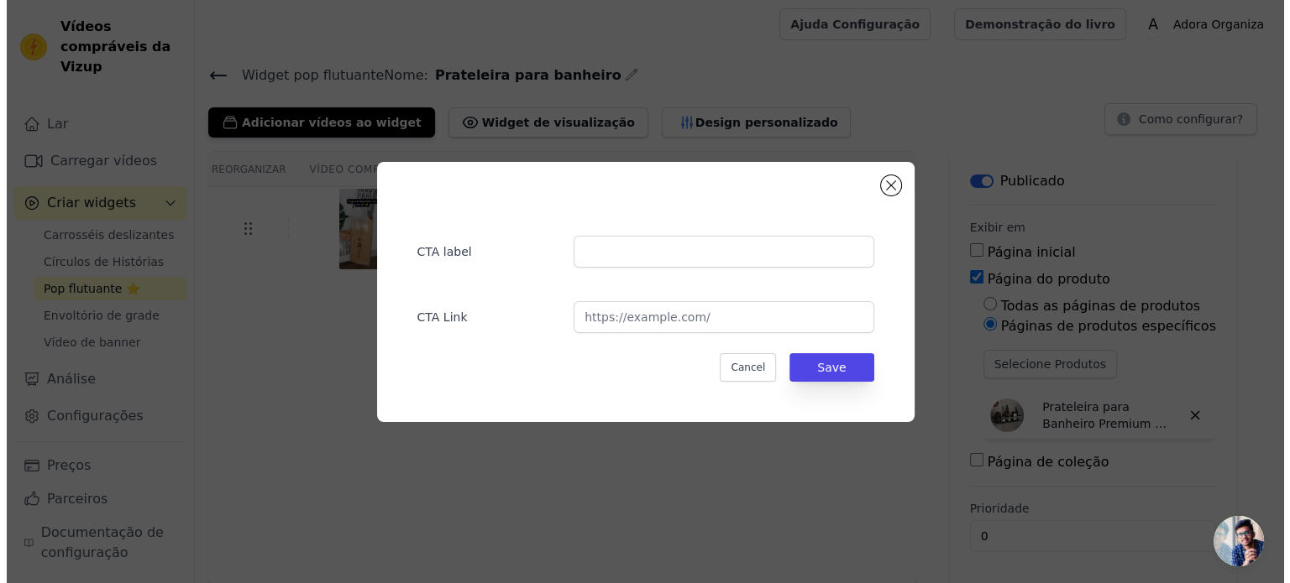
scroll to position [0, 0]
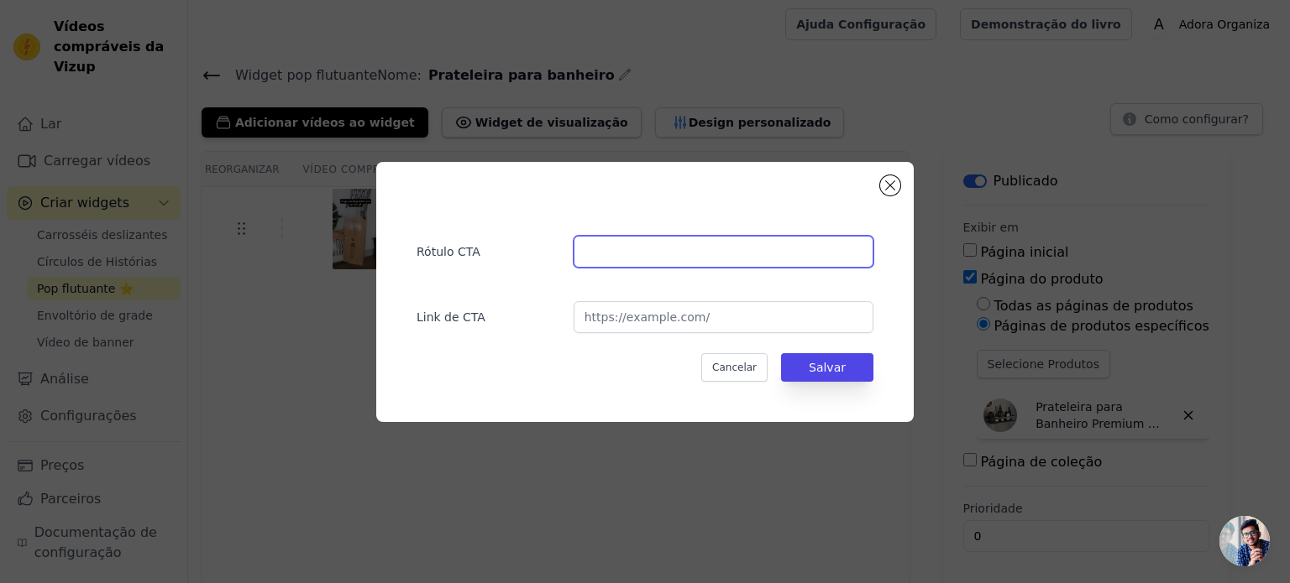
click at [673, 254] on input "text" at bounding box center [723, 252] width 300 height 32
click at [886, 191] on button "Fechar modal" at bounding box center [890, 185] width 20 height 20
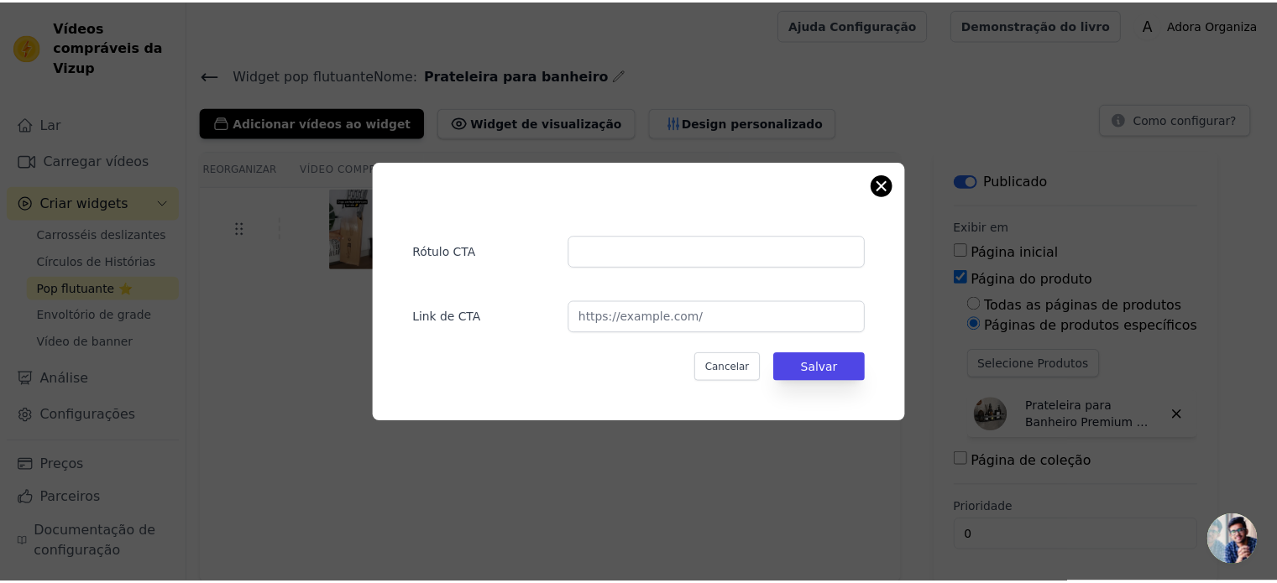
scroll to position [3, 0]
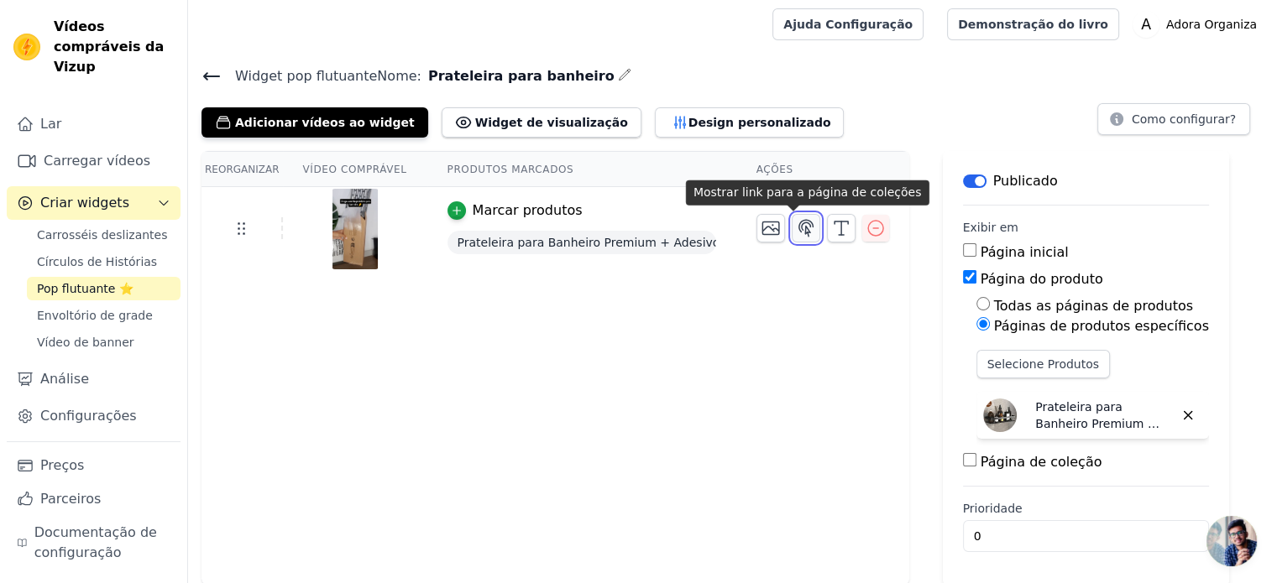
click at [798, 226] on icon "button" at bounding box center [805, 228] width 14 height 16
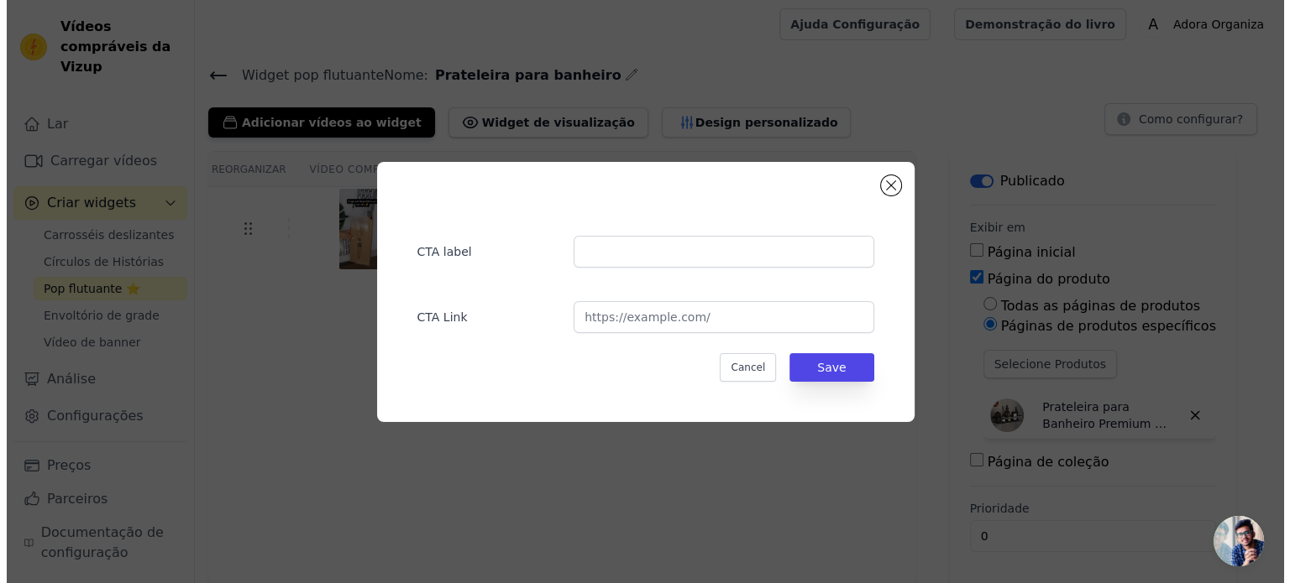
scroll to position [0, 0]
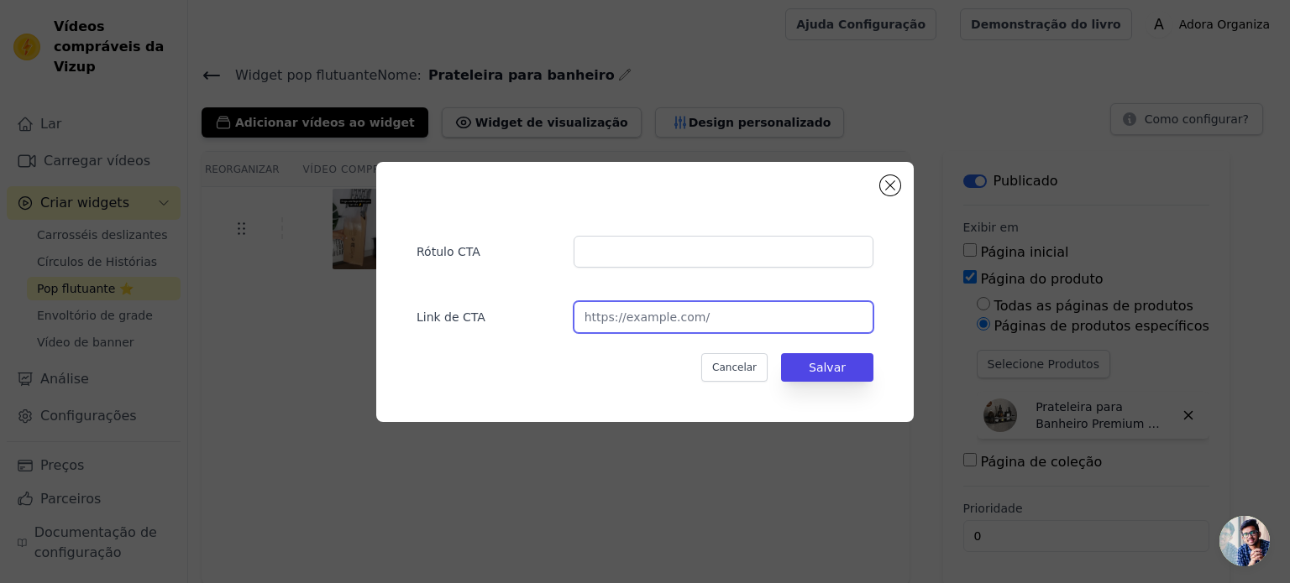
click at [649, 319] on input "url" at bounding box center [723, 317] width 300 height 32
click at [889, 186] on button "Fechar modal" at bounding box center [890, 185] width 20 height 20
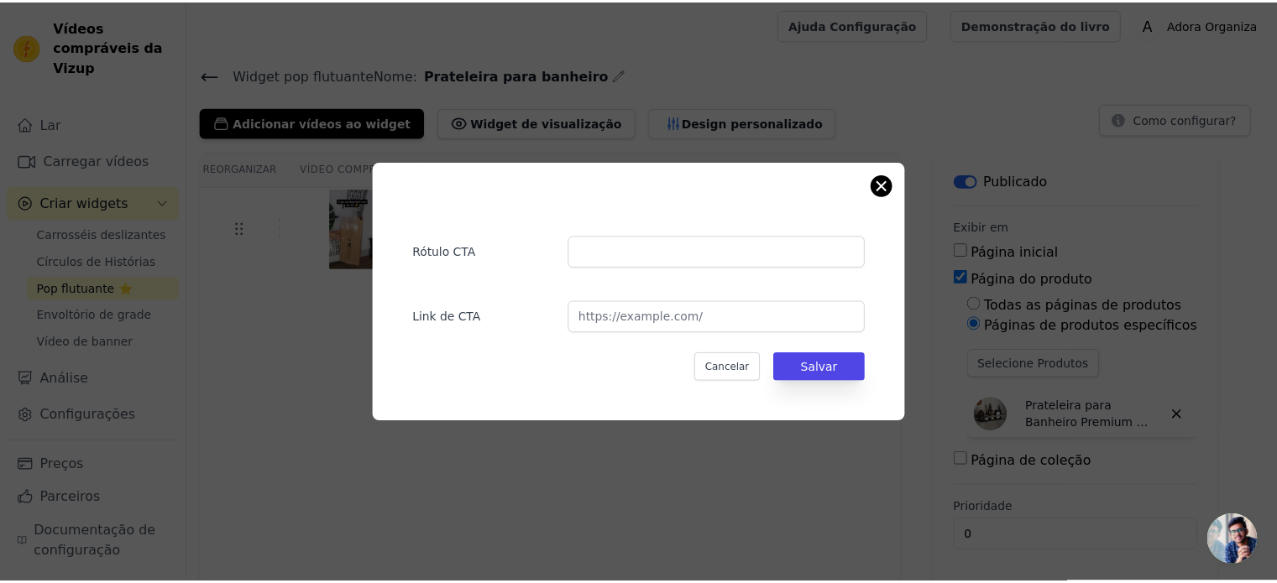
scroll to position [3, 0]
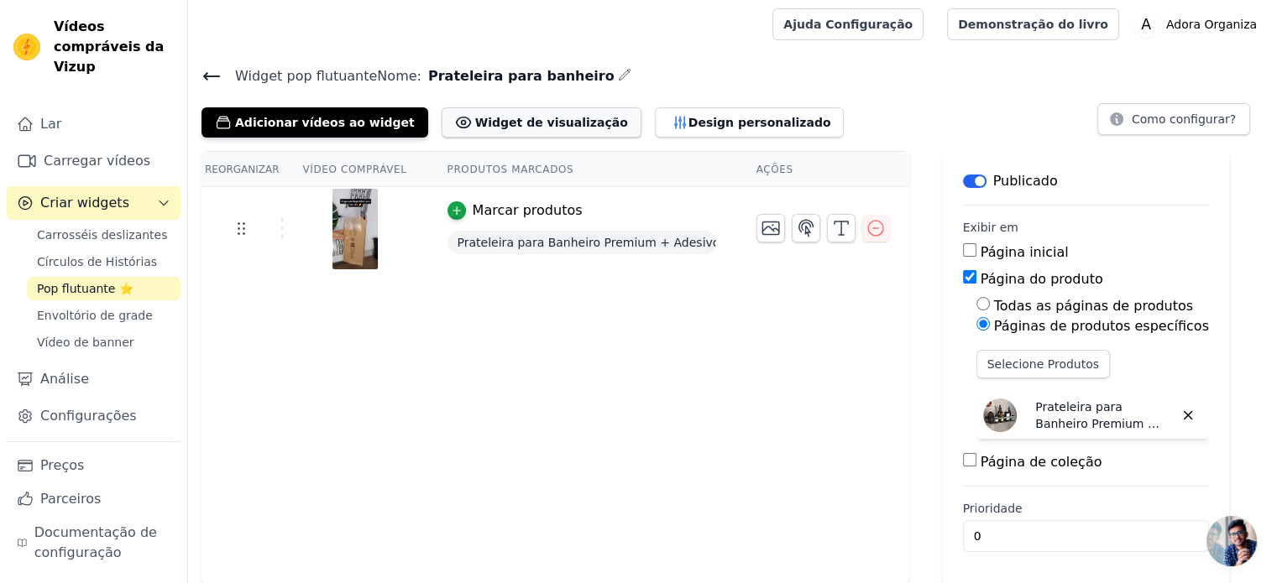
click at [520, 124] on font "Widget de visualização" at bounding box center [551, 122] width 153 height 13
click at [111, 408] on font "Configurações" at bounding box center [88, 416] width 97 height 16
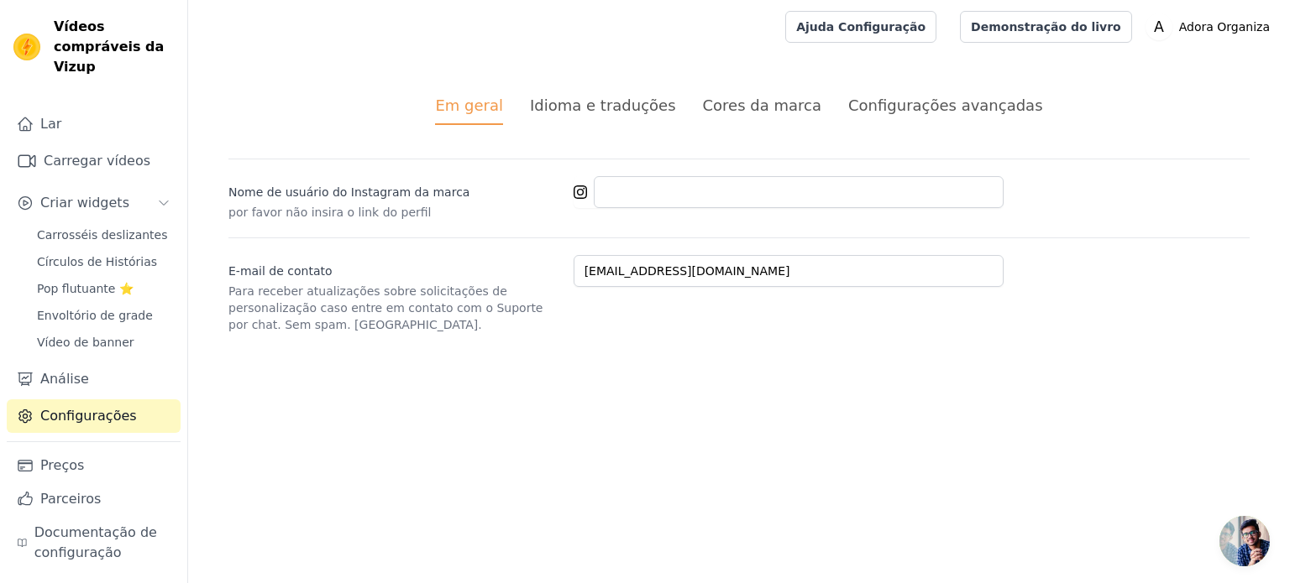
click at [594, 102] on font "Idioma e traduções" at bounding box center [603, 106] width 146 height 18
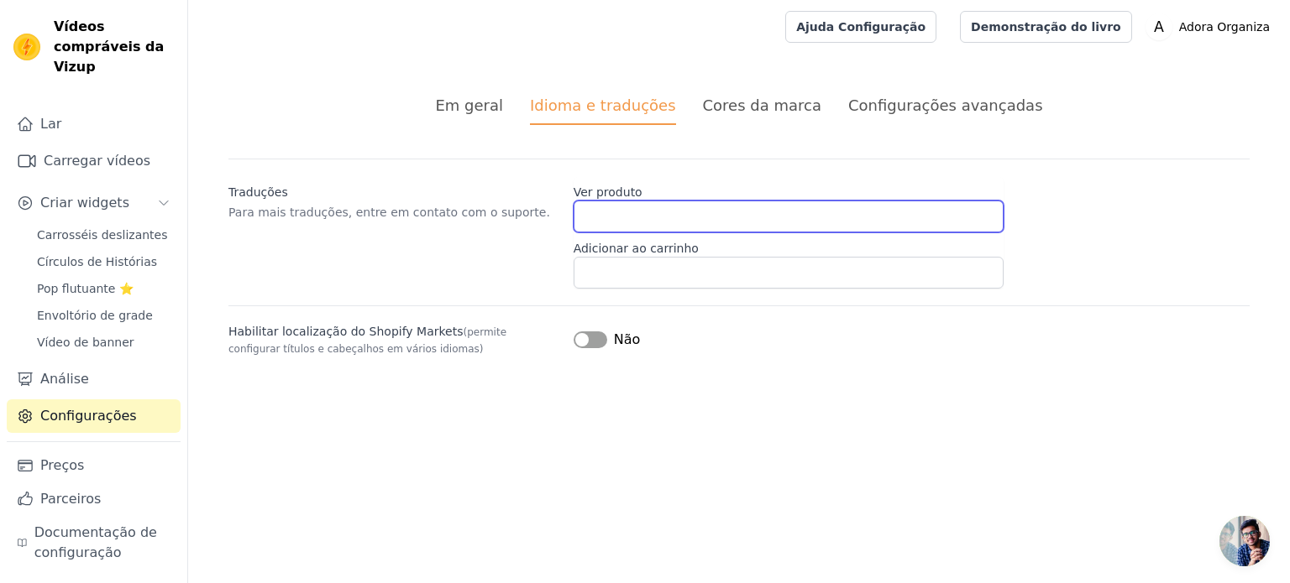
click at [680, 216] on input "Ver produto" at bounding box center [788, 217] width 430 height 32
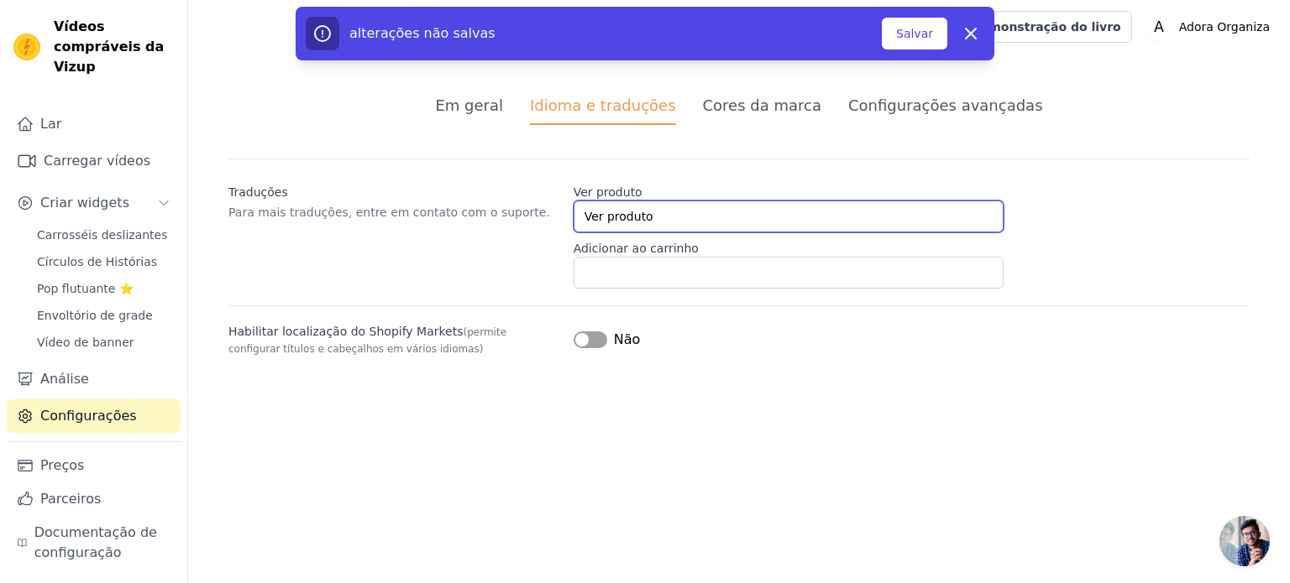
type input "Ver produto"
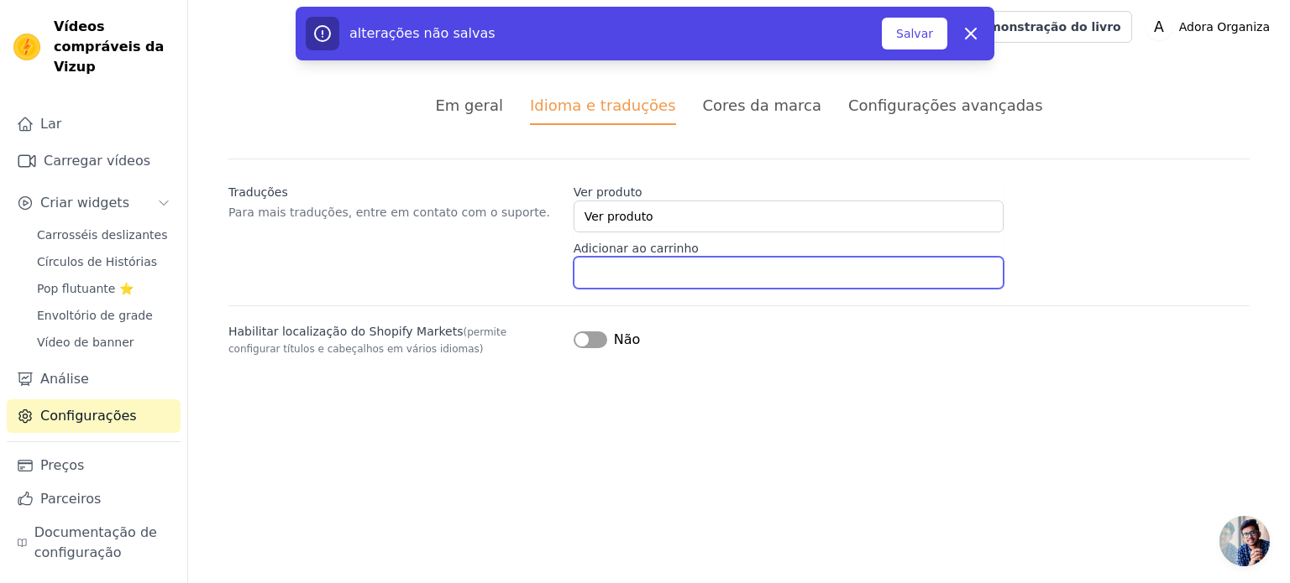
click at [697, 275] on input "Adicionar ao carrinho" at bounding box center [788, 273] width 430 height 32
type input "A"
type input "Comprar agora"
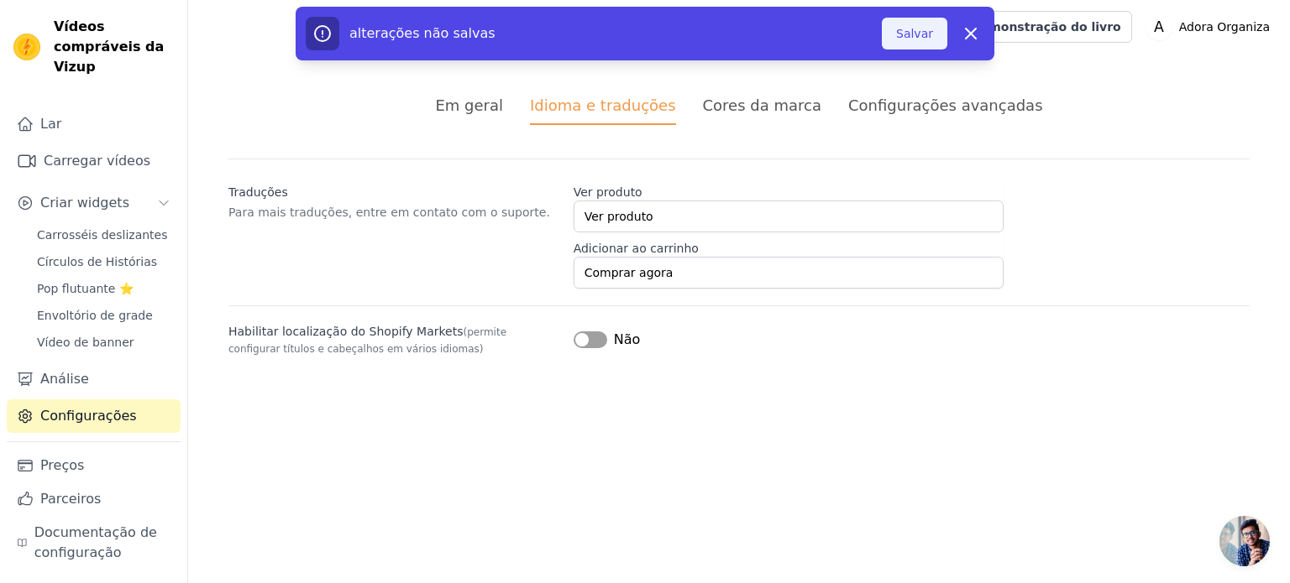
click at [917, 40] on font "Salvar" at bounding box center [914, 33] width 37 height 13
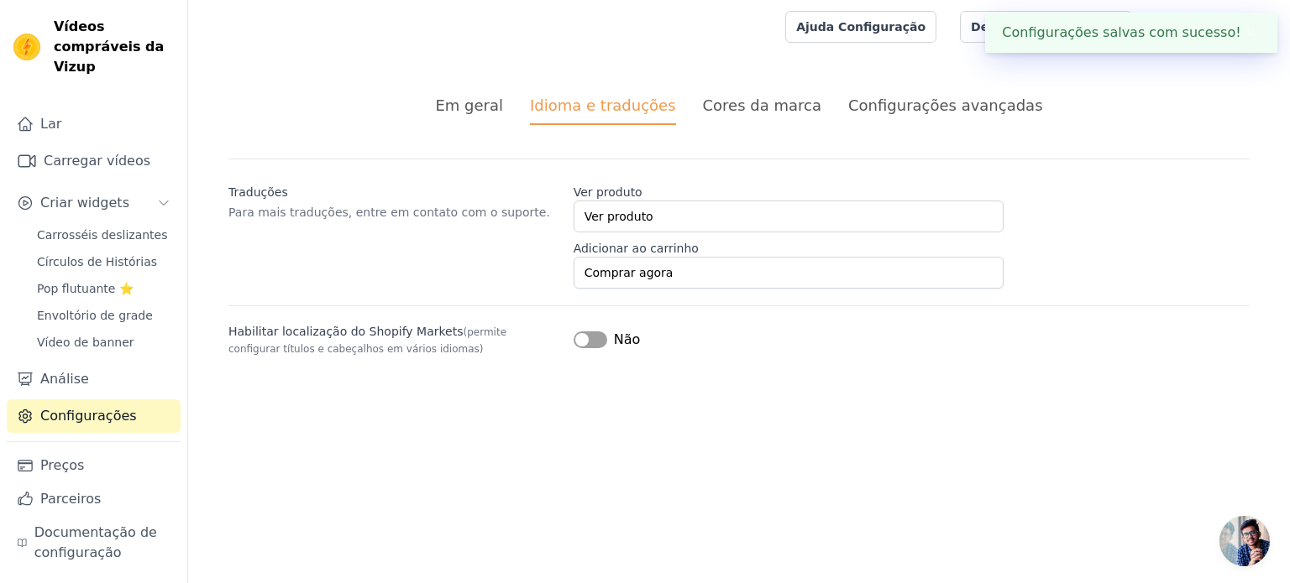
click at [735, 111] on font "Cores da marca" at bounding box center [762, 106] width 118 height 18
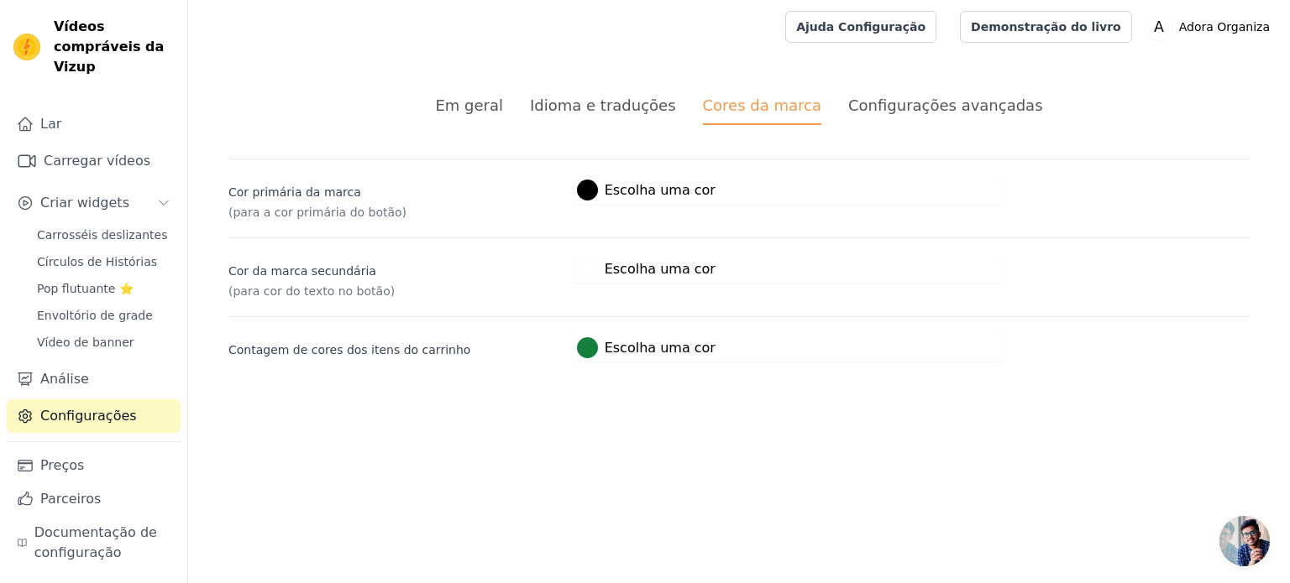
click at [883, 107] on font "Configurações avançadas" at bounding box center [945, 106] width 195 height 18
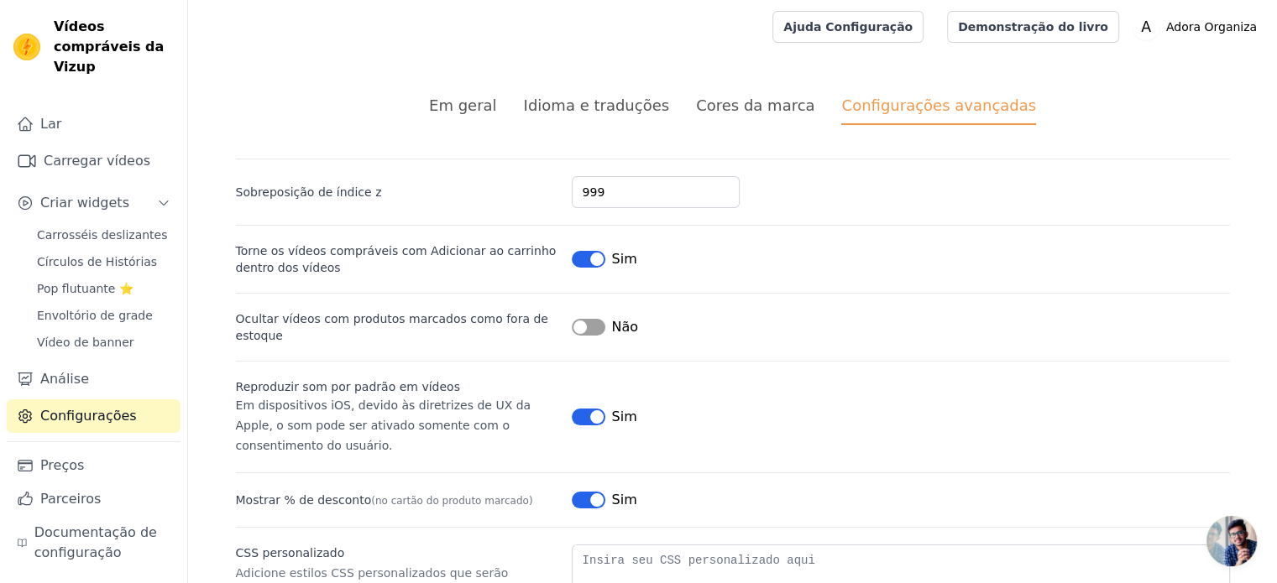
click at [718, 109] on font "Cores da marca" at bounding box center [755, 106] width 118 height 18
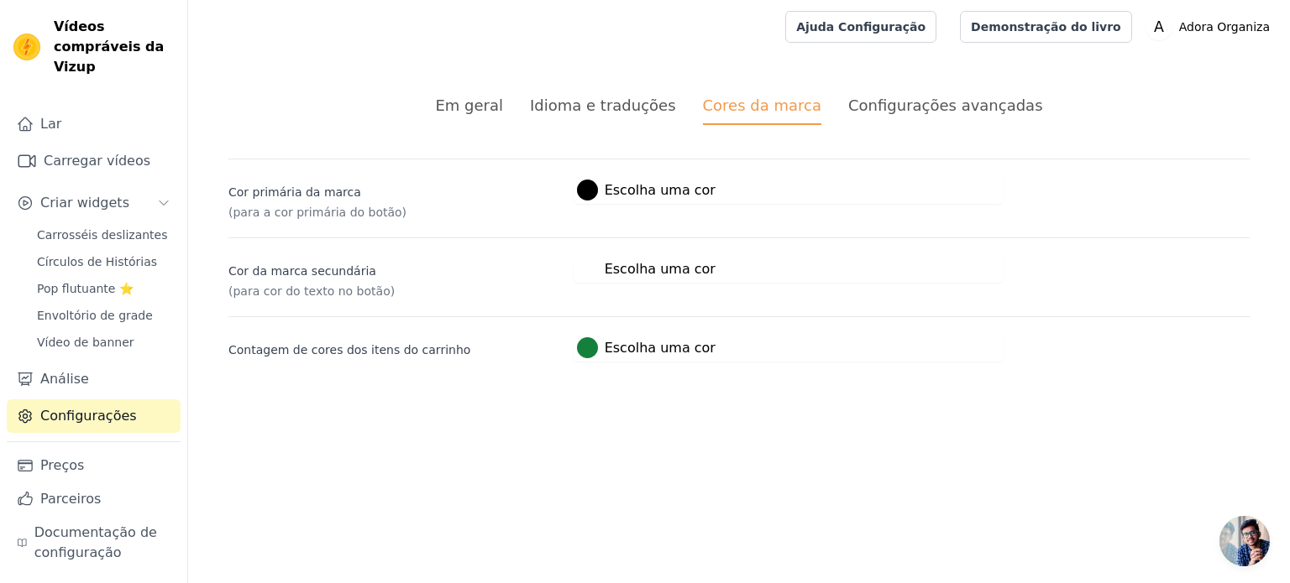
click at [657, 191] on font "Escolha uma cor" at bounding box center [659, 190] width 111 height 16
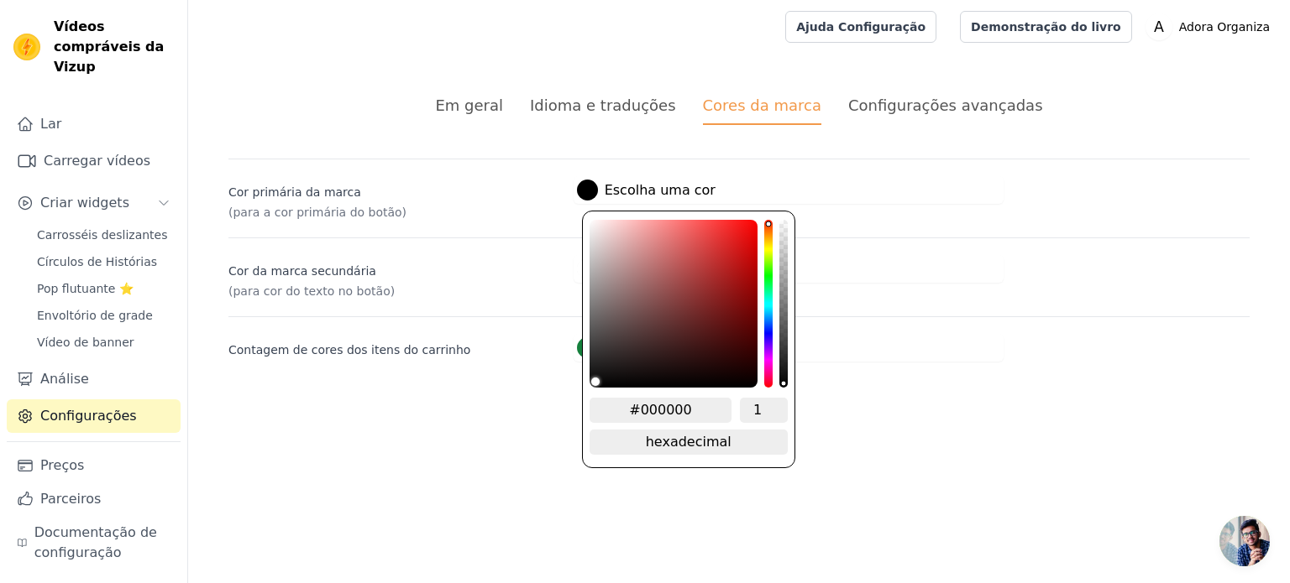
drag, startPoint x: 709, startPoint y: 405, endPoint x: 645, endPoint y: 407, distance: 63.9
click at [645, 407] on input "#000000" at bounding box center [660, 410] width 143 height 25
paste input "B27A"
type input "#00b27a"
type input "#00B27A"
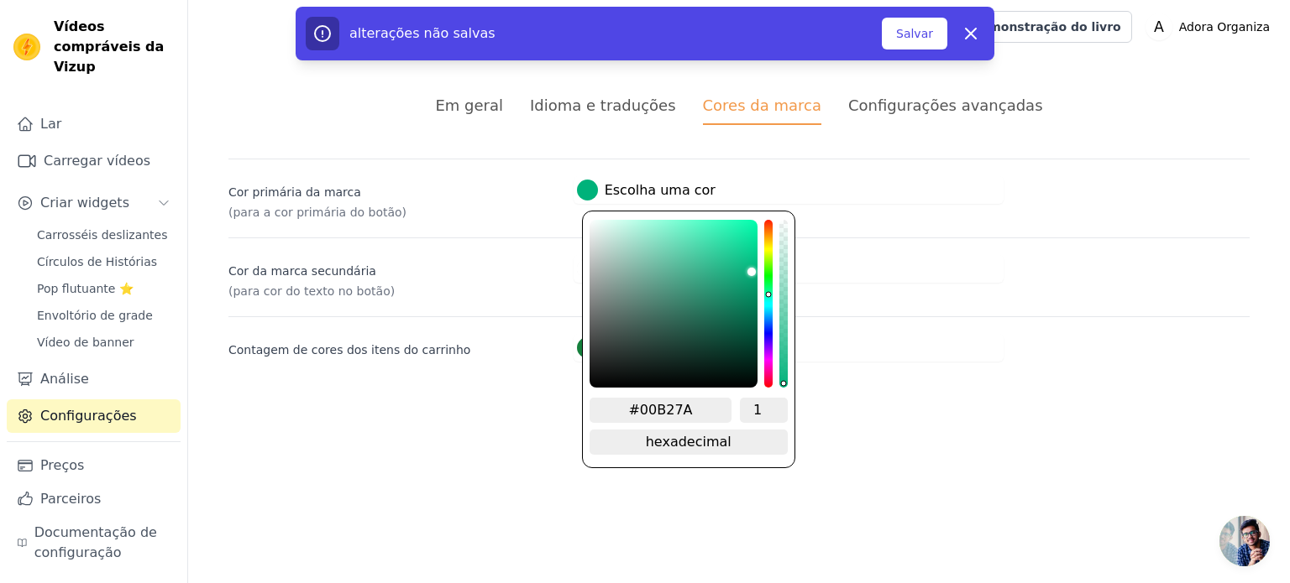
click at [856, 241] on div "Cor da marca secundária (para cor do texto no botão) #ffffff Escolha uma cor #f…" at bounding box center [738, 269] width 1021 height 62
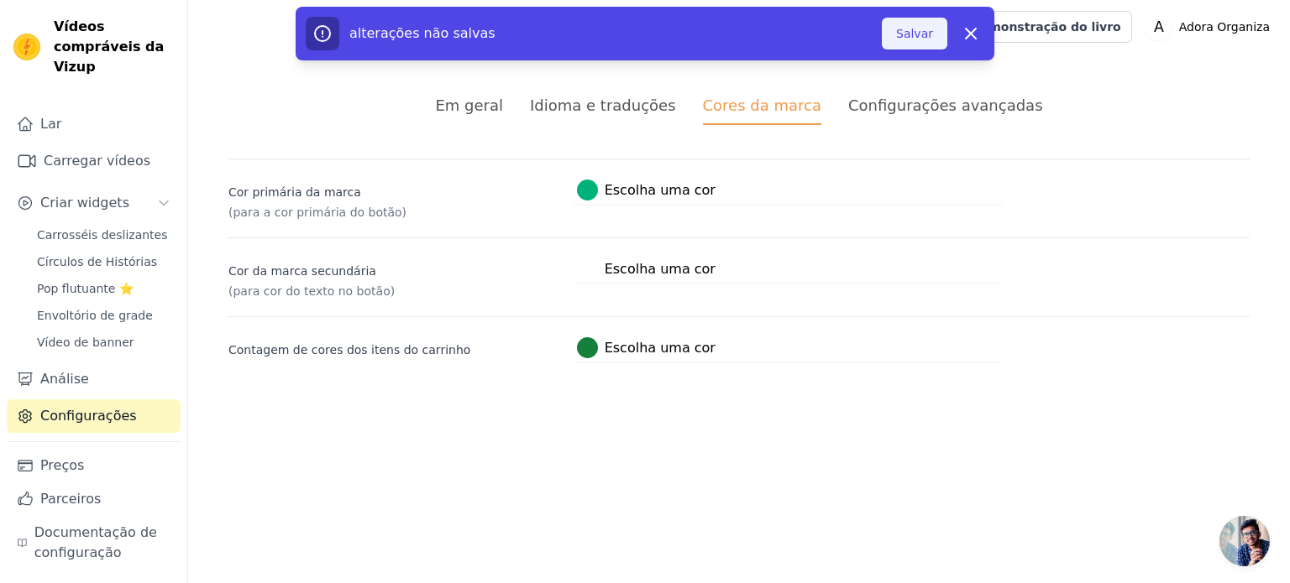
click at [913, 34] on font "Salvar" at bounding box center [914, 33] width 37 height 13
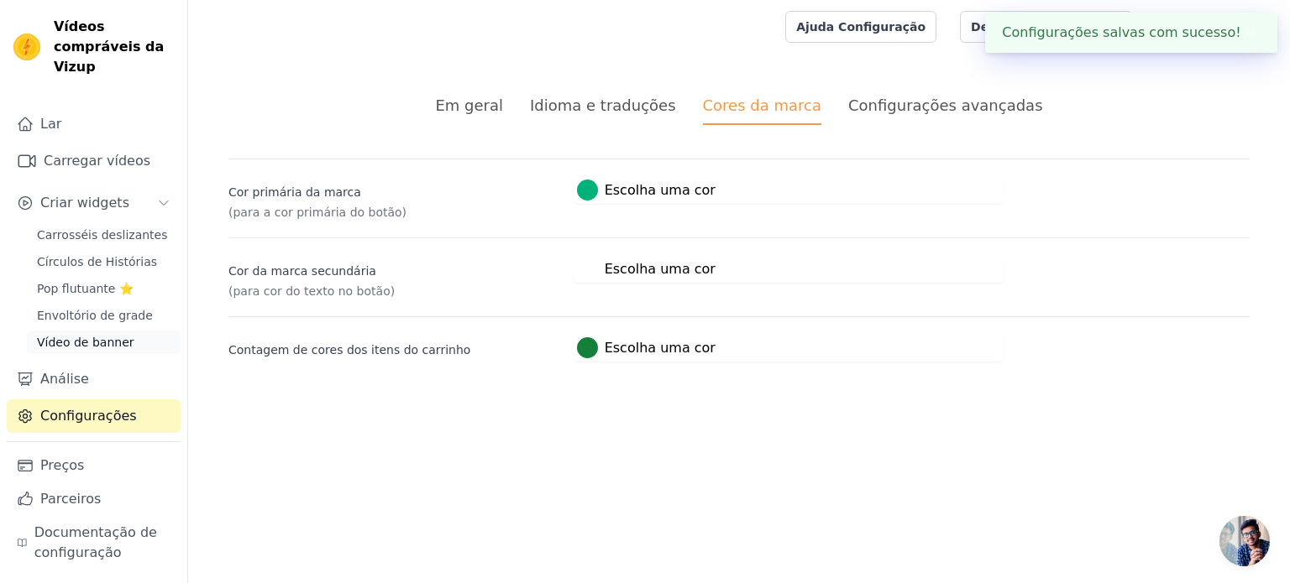
click at [116, 336] on font "Vídeo de banner" at bounding box center [85, 342] width 97 height 13
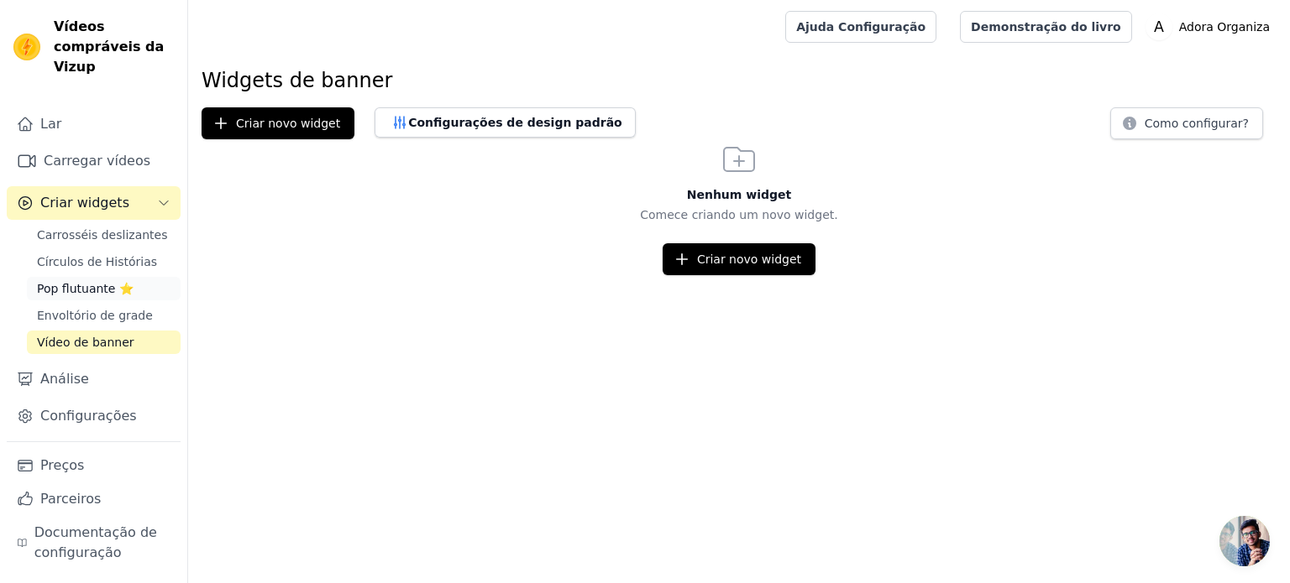
click at [92, 282] on font "Pop flutuante ⭐" at bounding box center [85, 288] width 97 height 13
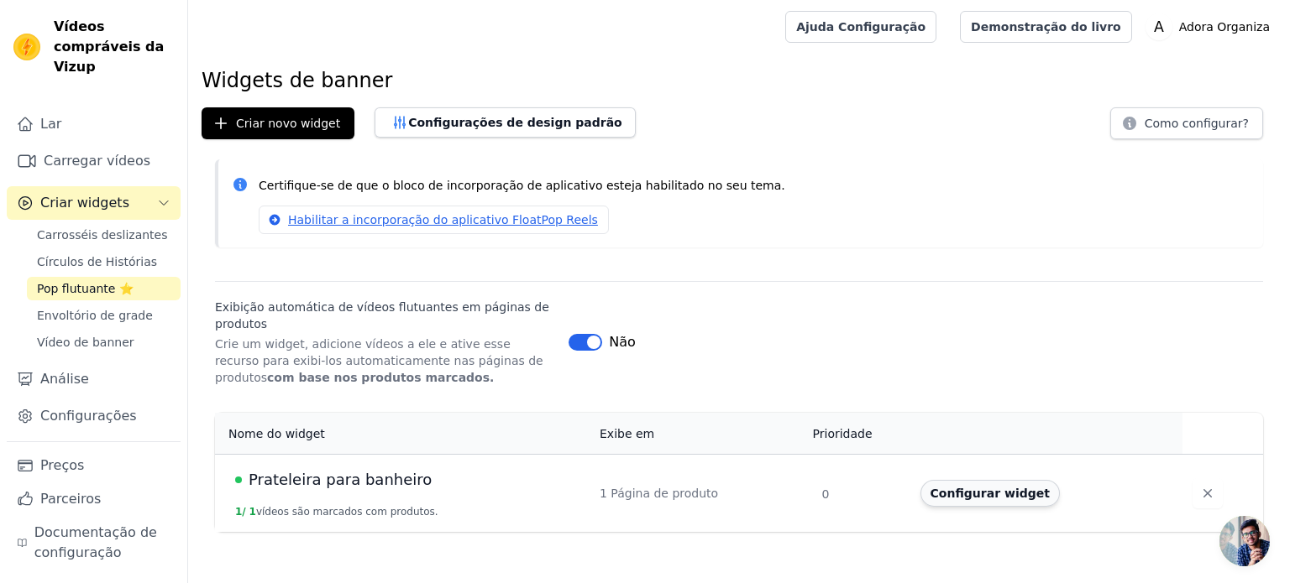
click at [945, 493] on font "Configurar widget" at bounding box center [989, 493] width 119 height 13
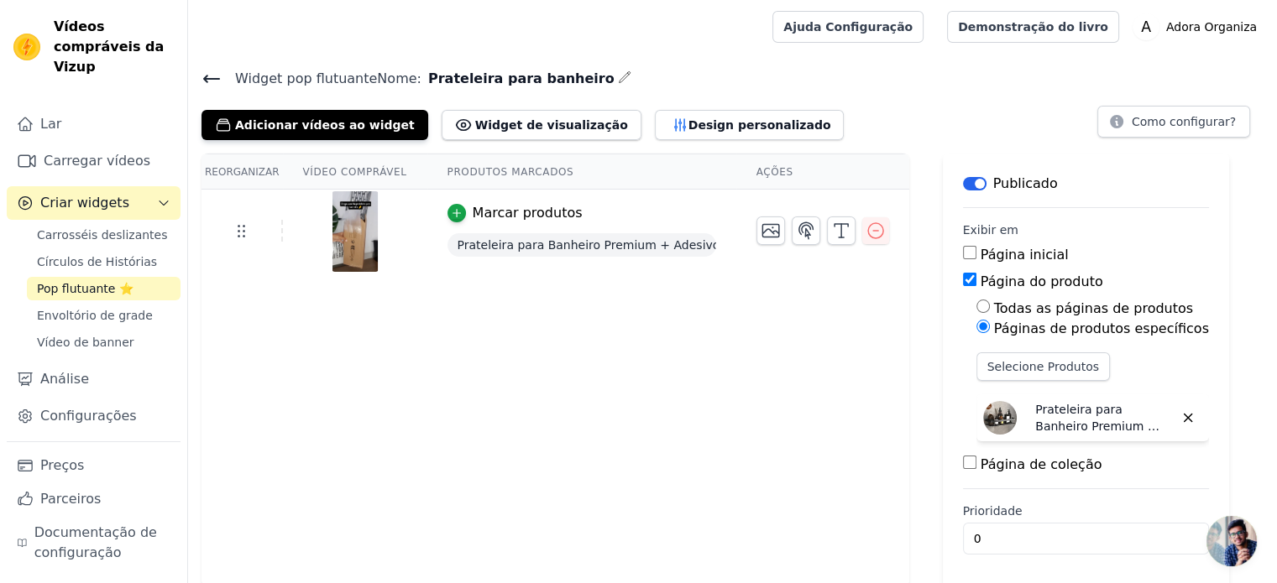
click at [208, 82] on icon at bounding box center [211, 79] width 20 height 20
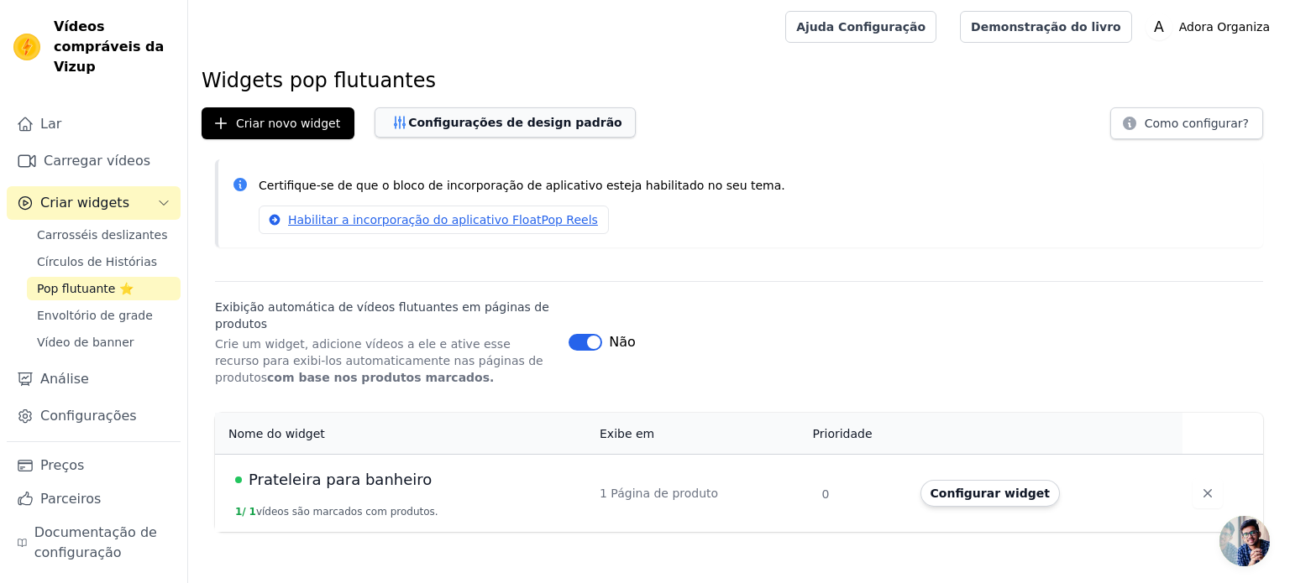
click at [437, 133] on button "Configurações de design padrão" at bounding box center [504, 122] width 261 height 30
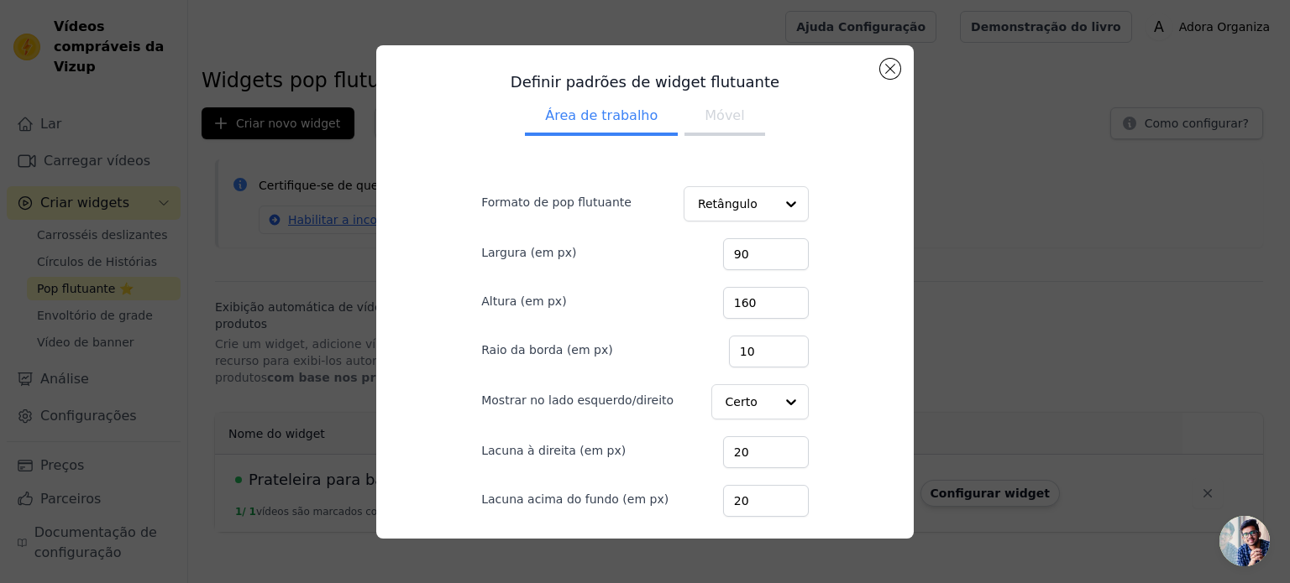
click at [704, 122] on font "Móvel" at bounding box center [723, 115] width 39 height 16
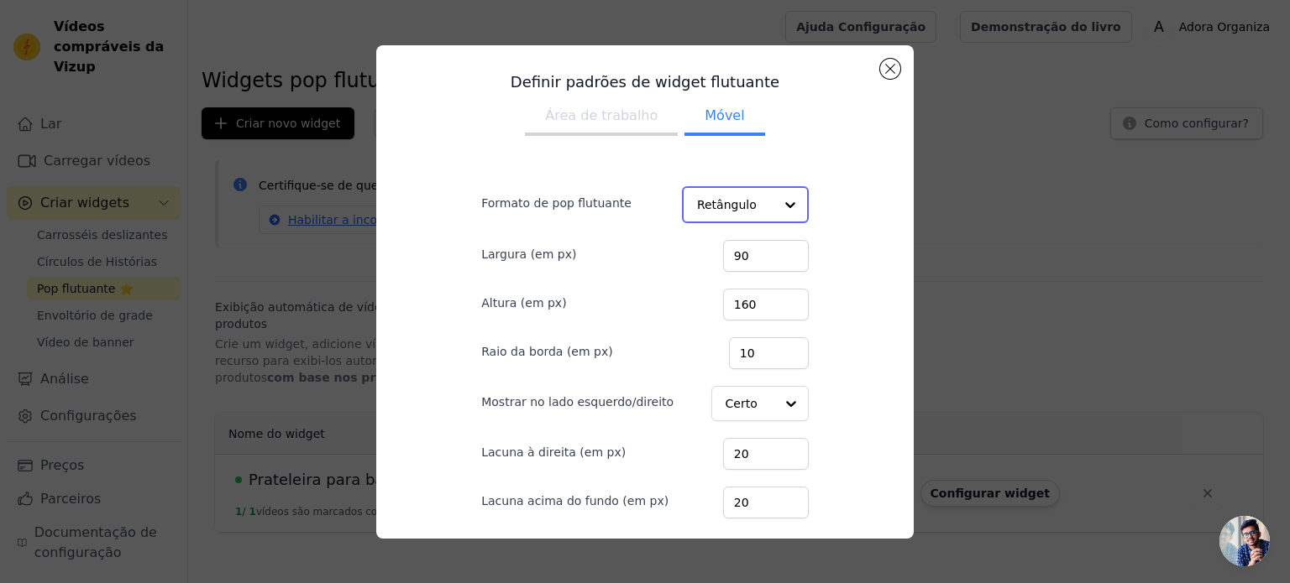
click at [773, 206] on div at bounding box center [790, 205] width 34 height 34
click at [604, 124] on button "Área de trabalho" at bounding box center [601, 117] width 153 height 37
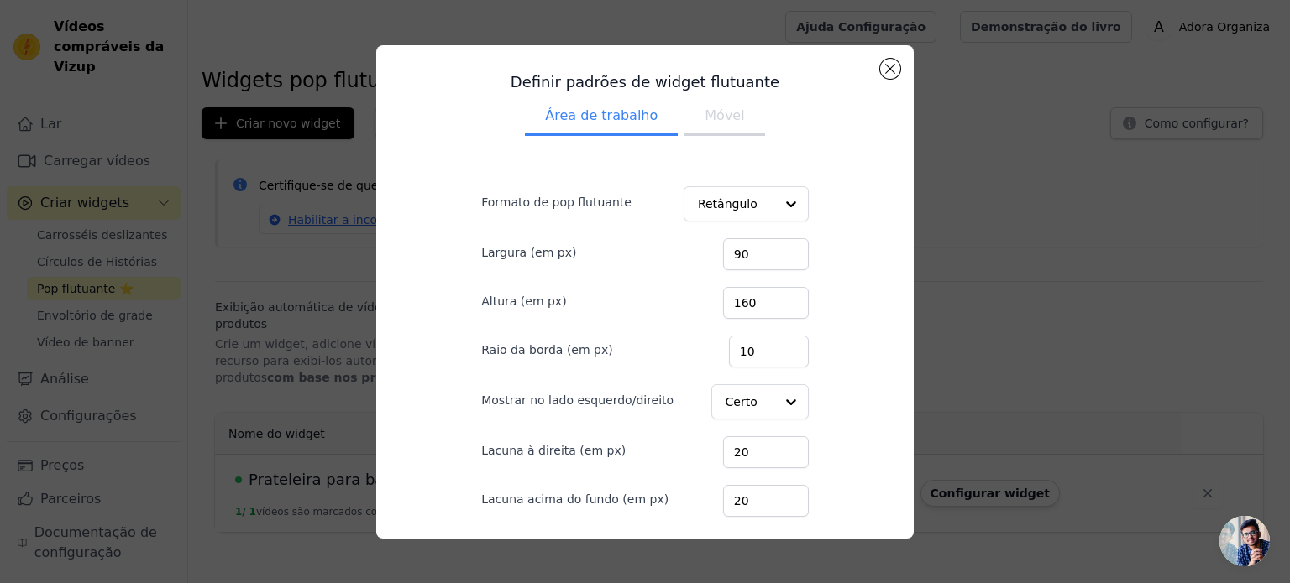
click at [704, 108] on font "Móvel" at bounding box center [723, 115] width 39 height 16
click at [891, 71] on button "Fechar modal" at bounding box center [890, 69] width 20 height 20
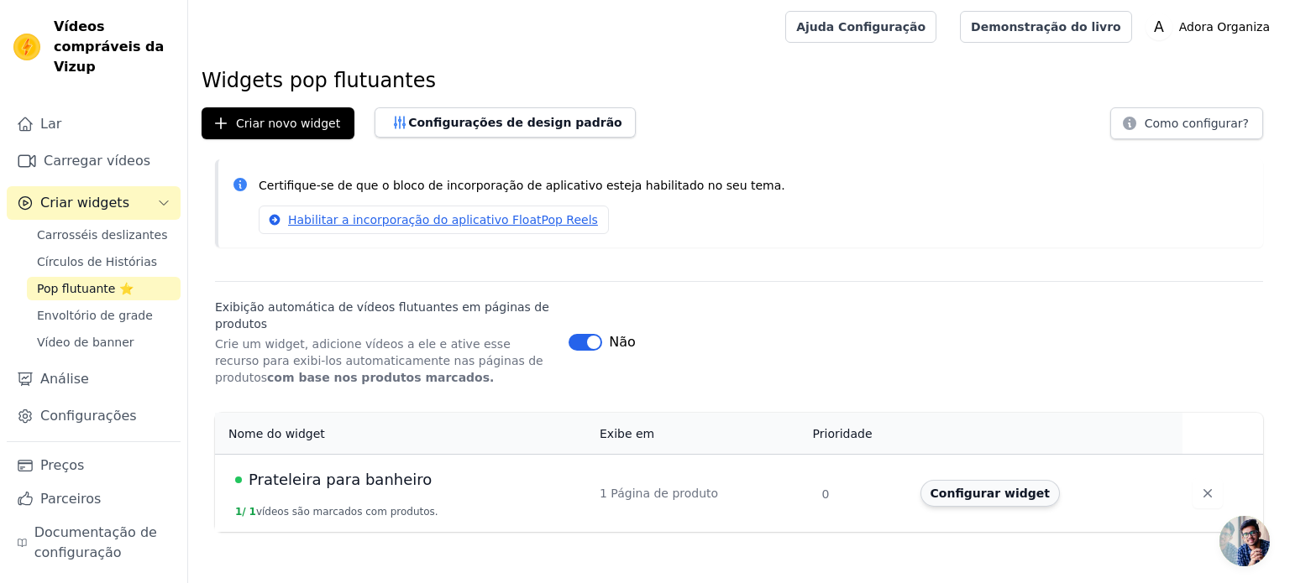
click at [954, 489] on font "Configurar widget" at bounding box center [989, 493] width 119 height 13
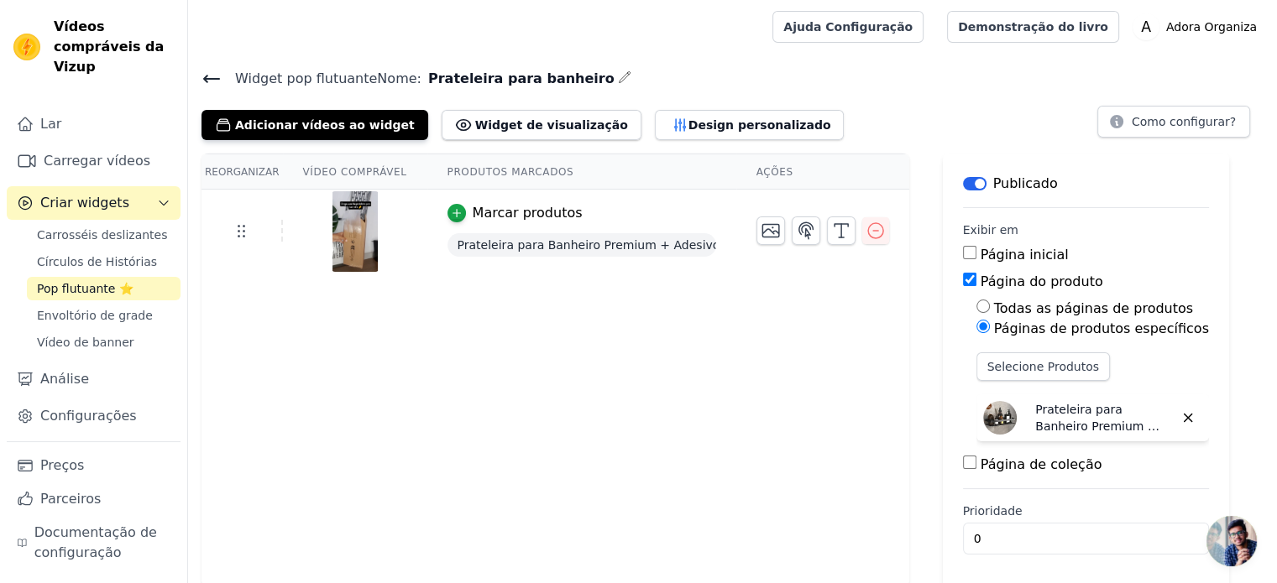
click at [205, 83] on icon at bounding box center [211, 79] width 20 height 20
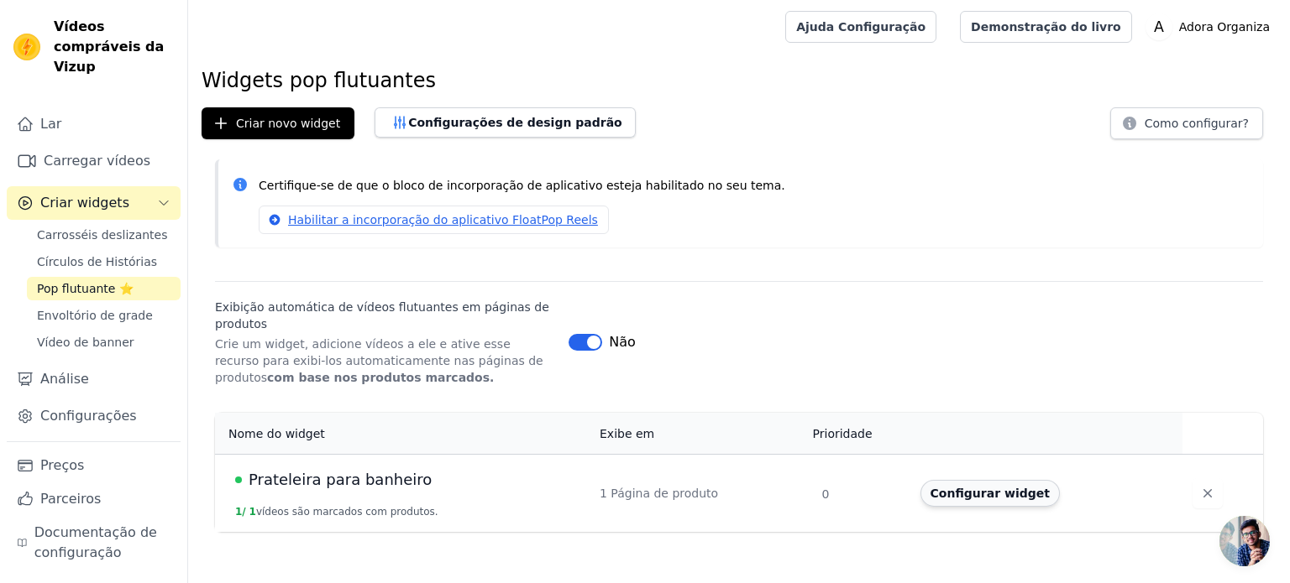
click at [1004, 499] on font "Configurar widget" at bounding box center [989, 493] width 119 height 13
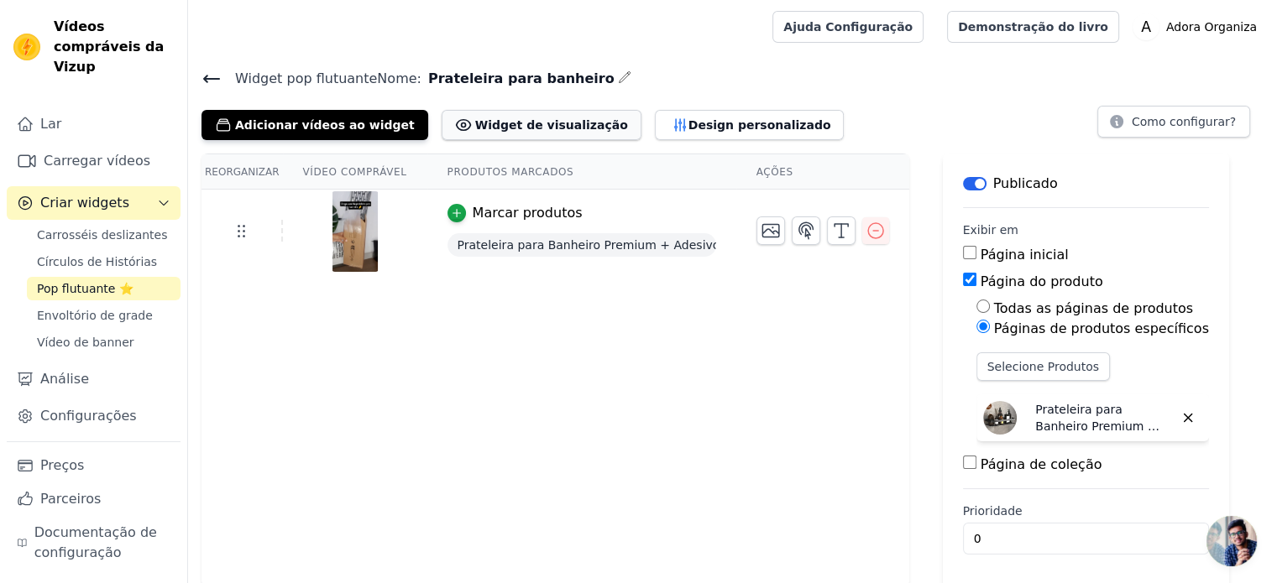
click at [520, 120] on font "Widget de visualização" at bounding box center [551, 124] width 153 height 13
click at [111, 110] on link "Lar" at bounding box center [94, 124] width 174 height 34
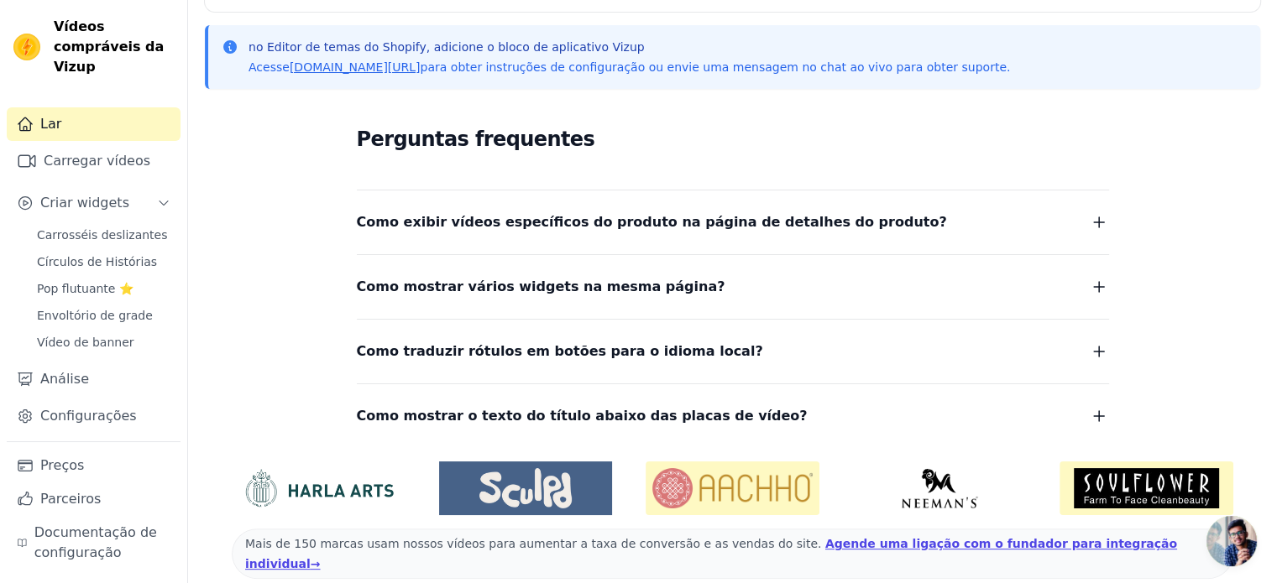
scroll to position [357, 0]
click at [1101, 280] on icon "button" at bounding box center [1099, 286] width 20 height 20
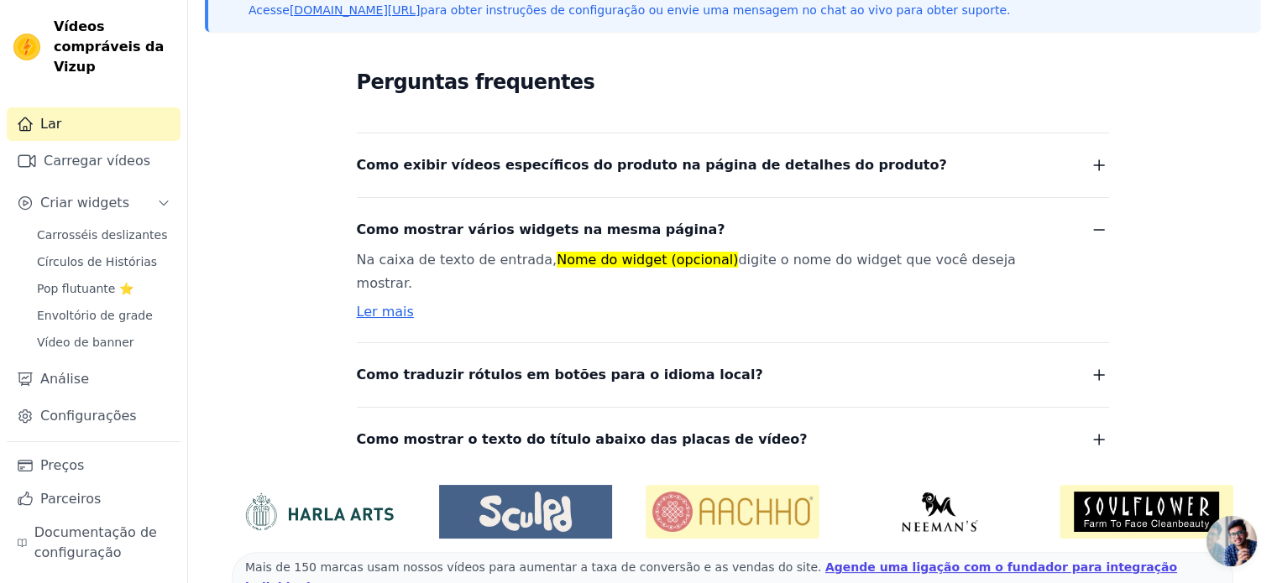
scroll to position [414, 0]
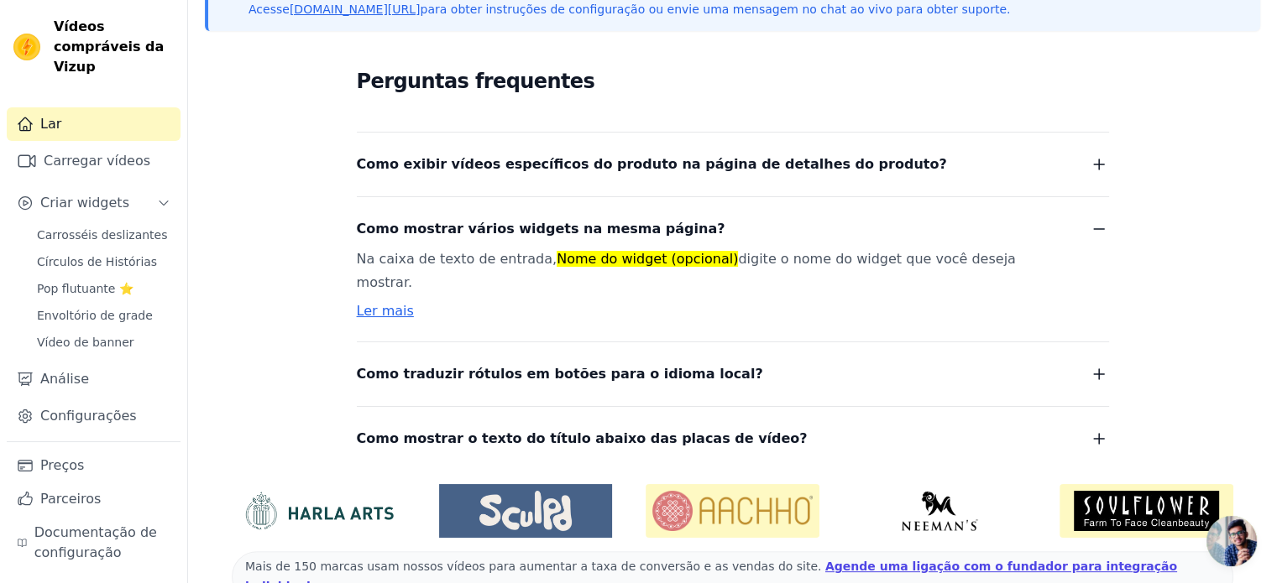
click at [1096, 364] on icon "button" at bounding box center [1099, 374] width 20 height 20
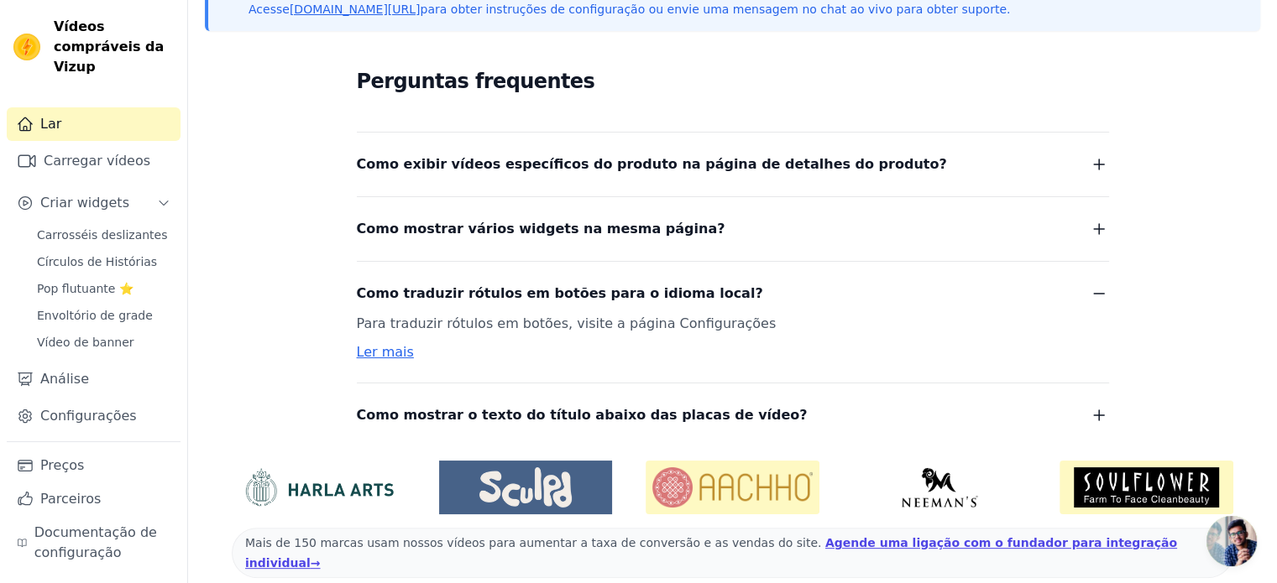
click at [1097, 415] on icon "button" at bounding box center [1099, 415] width 20 height 20
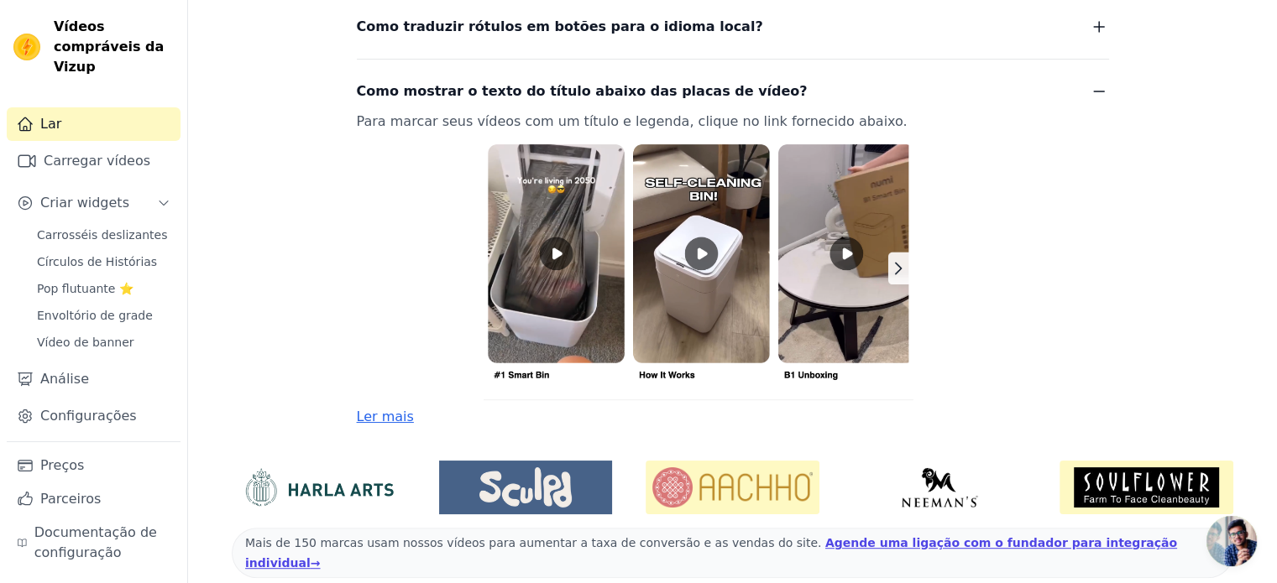
scroll to position [682, 0]
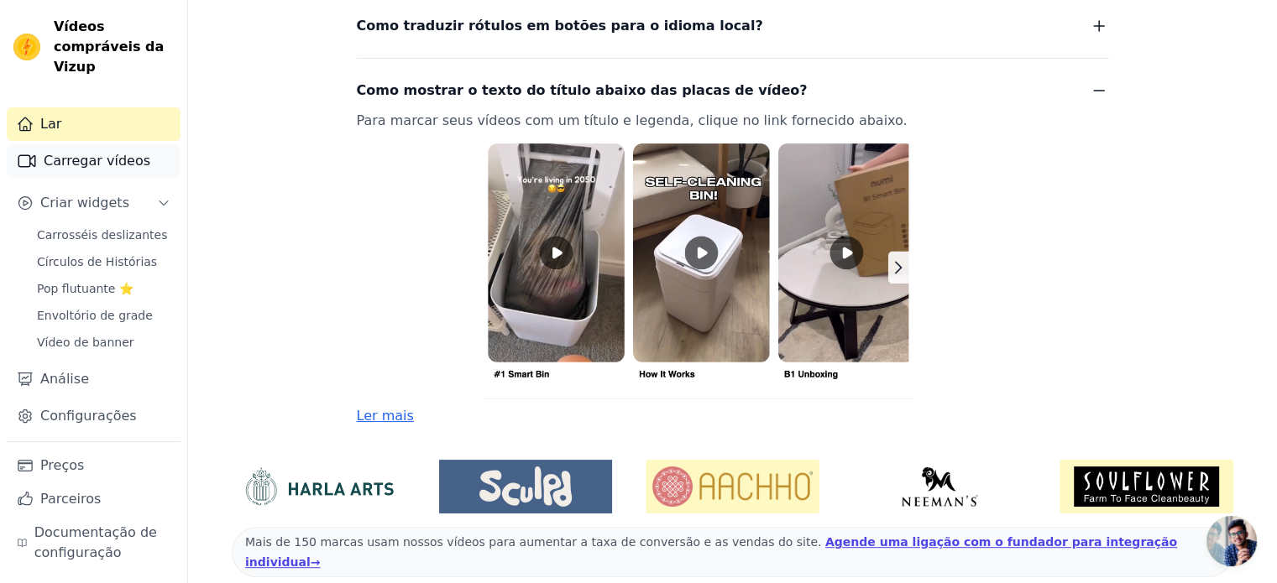
click at [97, 153] on font "Carregar vídeos" at bounding box center [97, 161] width 107 height 16
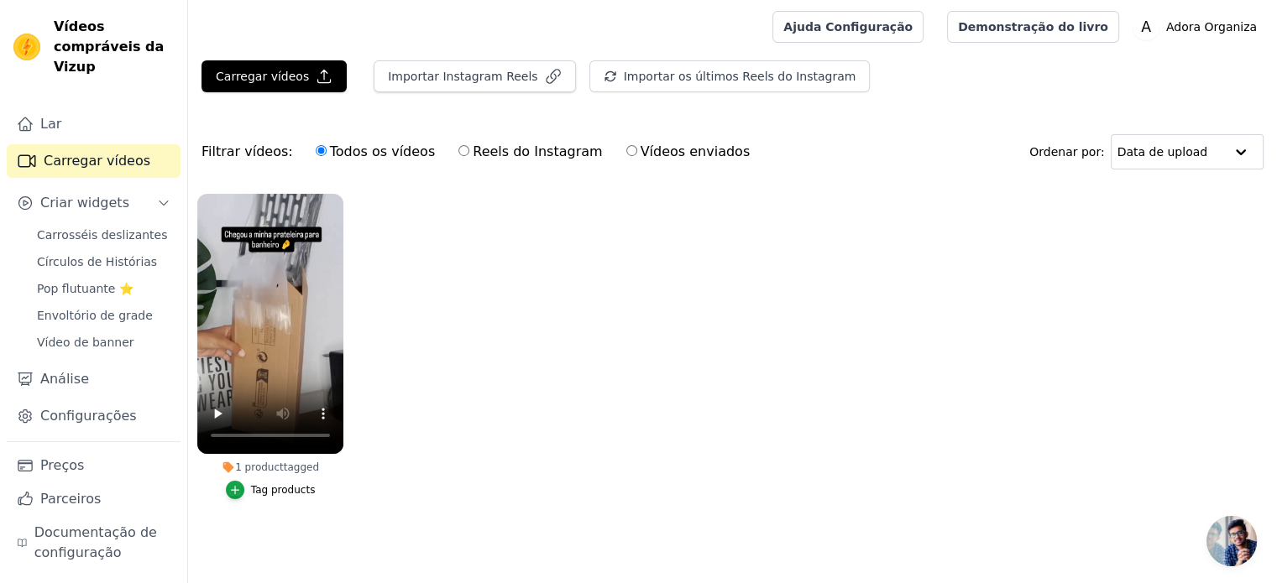
scroll to position [7, 0]
click at [70, 464] on font "Preços" at bounding box center [62, 466] width 44 height 16
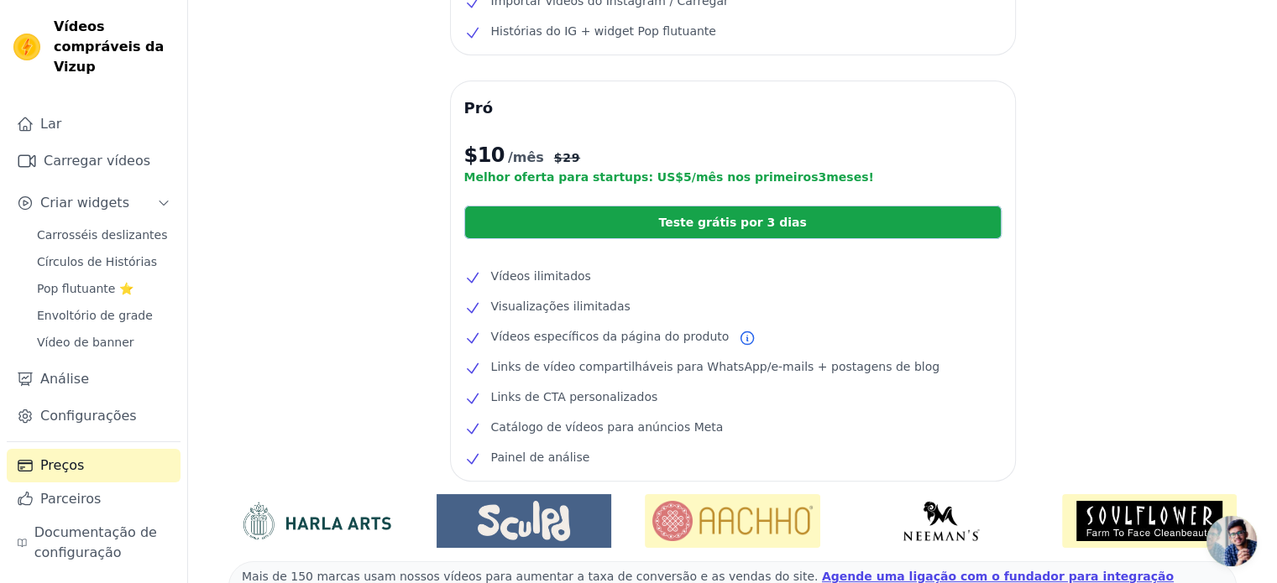
scroll to position [254, 0]
